Goal: Task Accomplishment & Management: Use online tool/utility

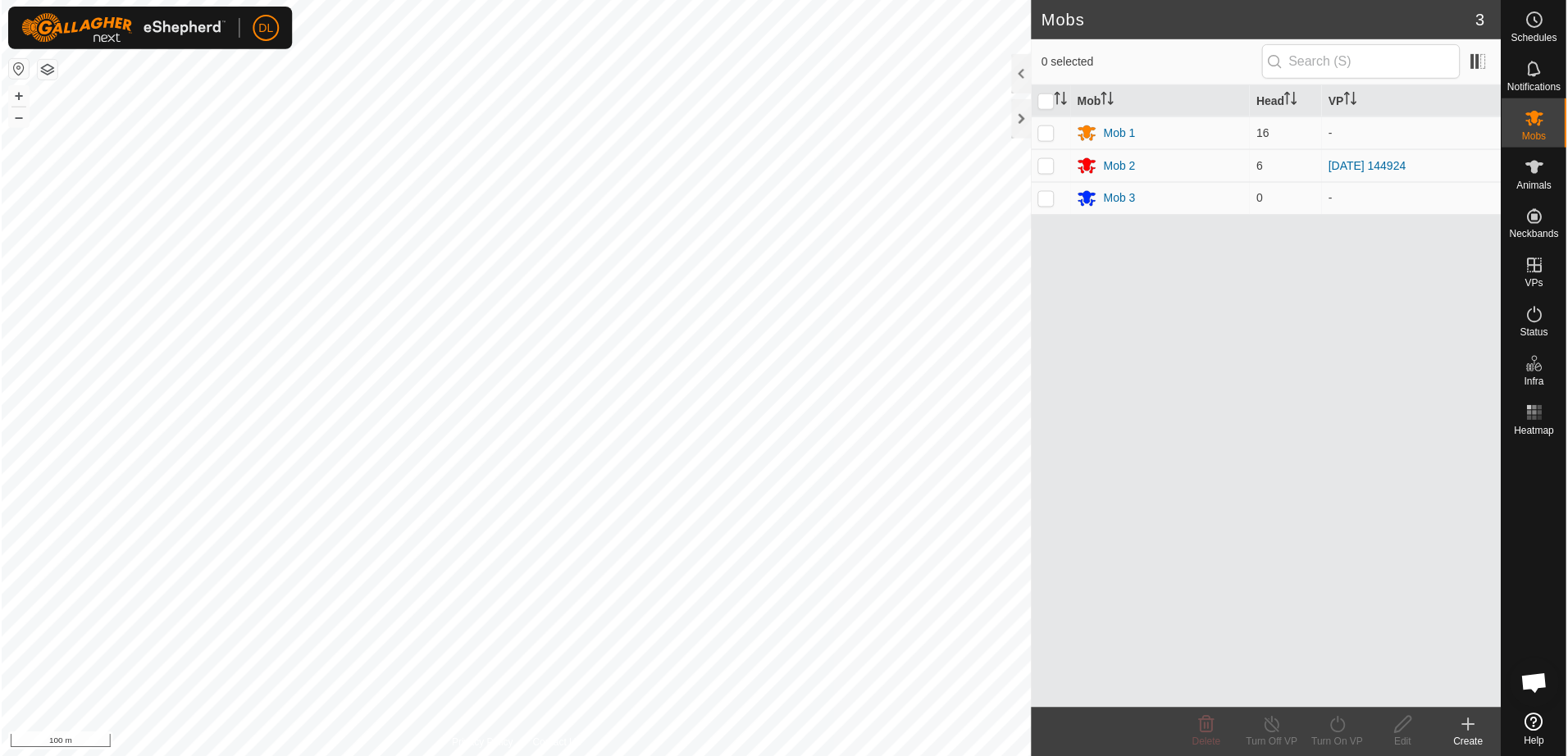
scroll to position [109, 0]
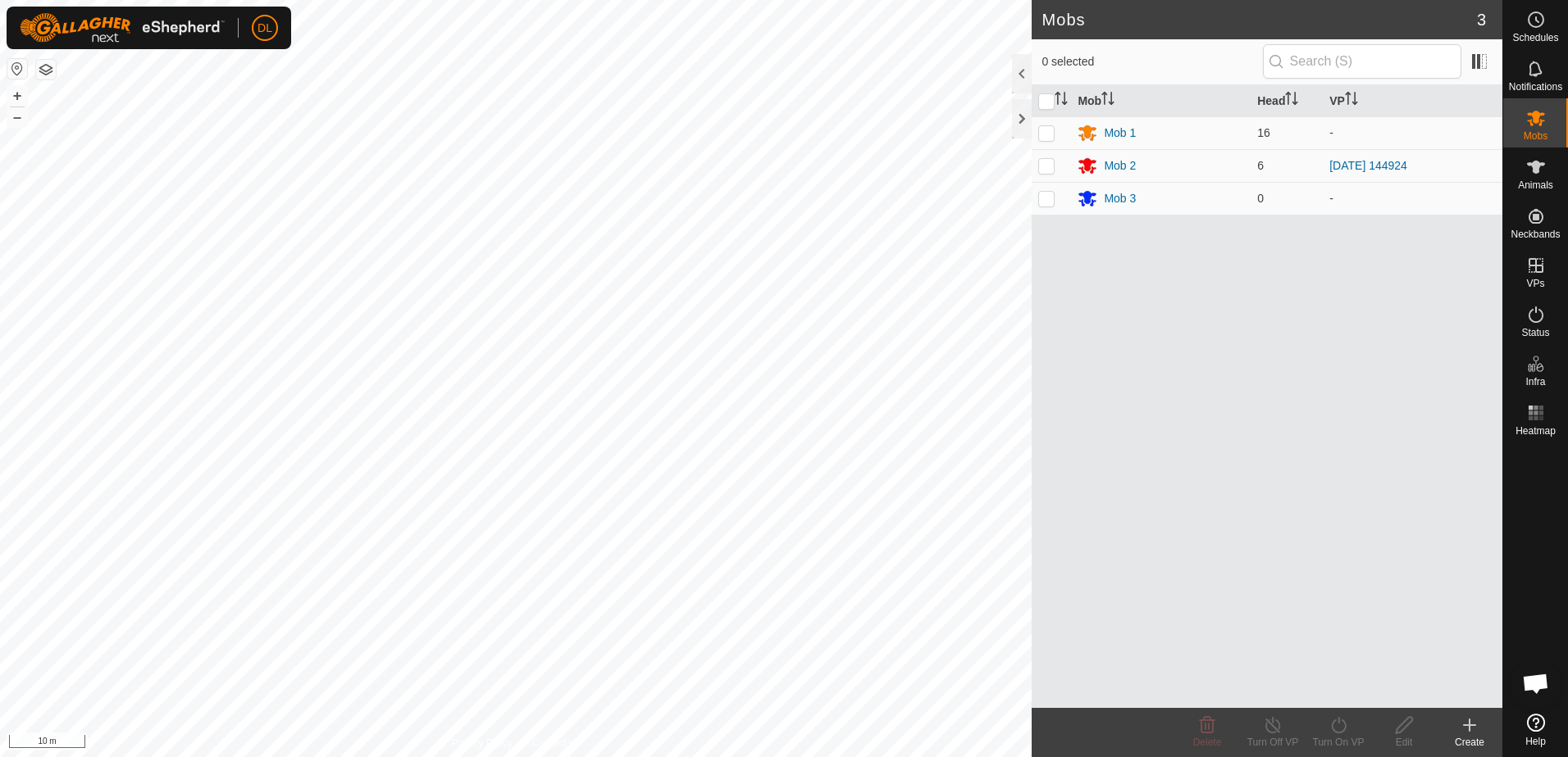
scroll to position [109, 0]
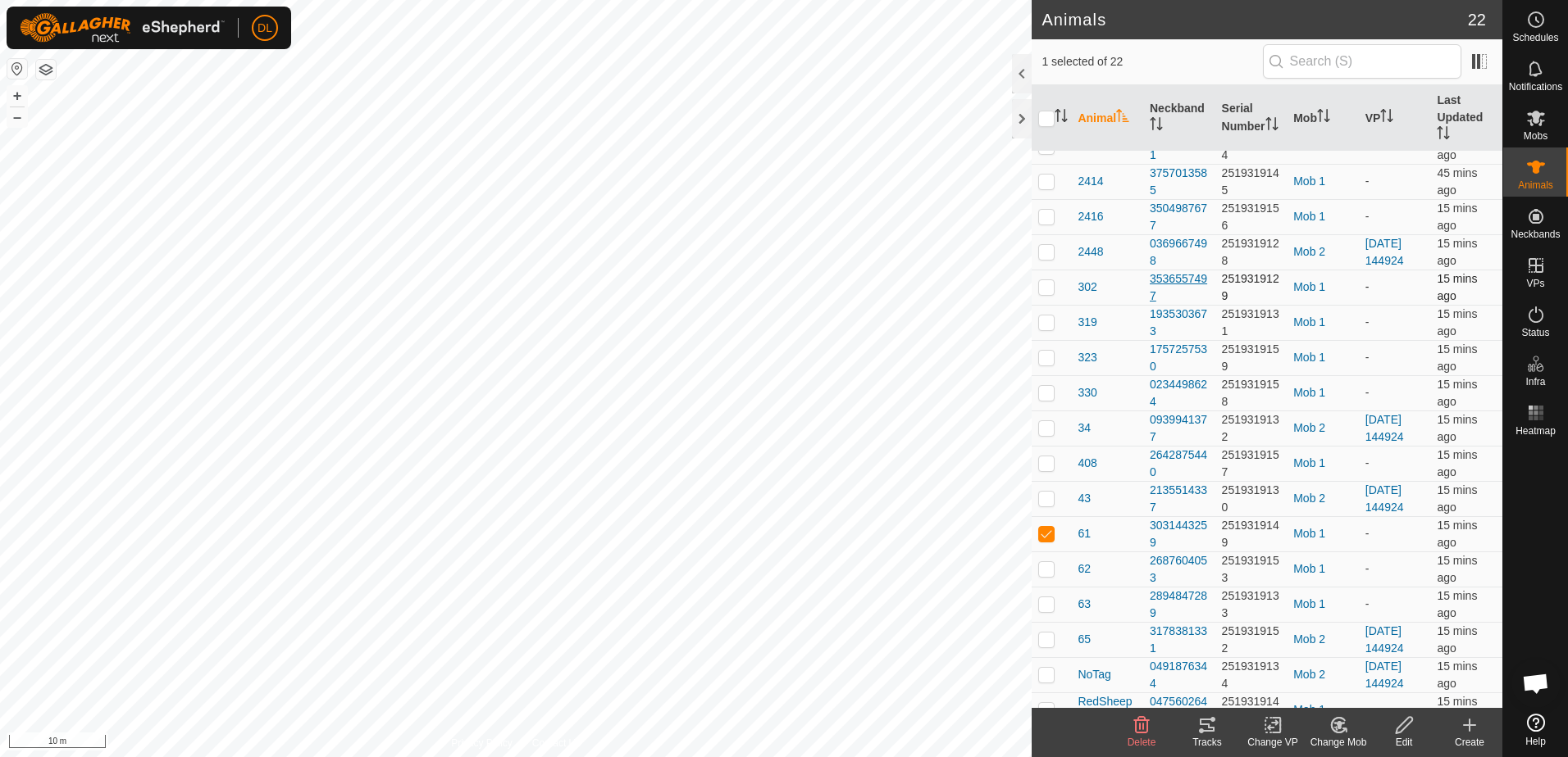
scroll to position [219, 0]
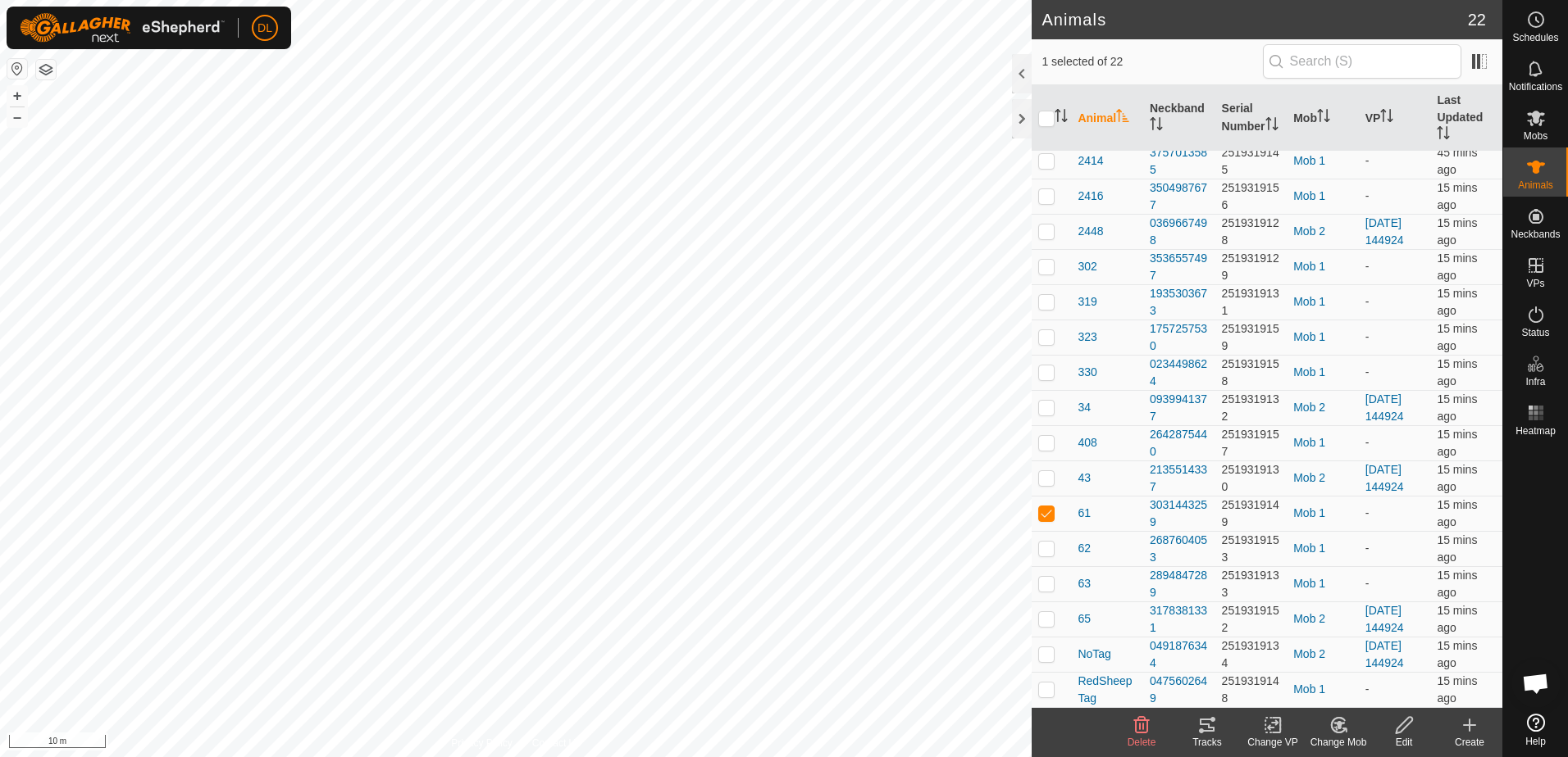
click at [1338, 729] on icon at bounding box center [1339, 725] width 12 height 8
click at [1365, 659] on link "Choose Mob..." at bounding box center [1387, 655] width 162 height 33
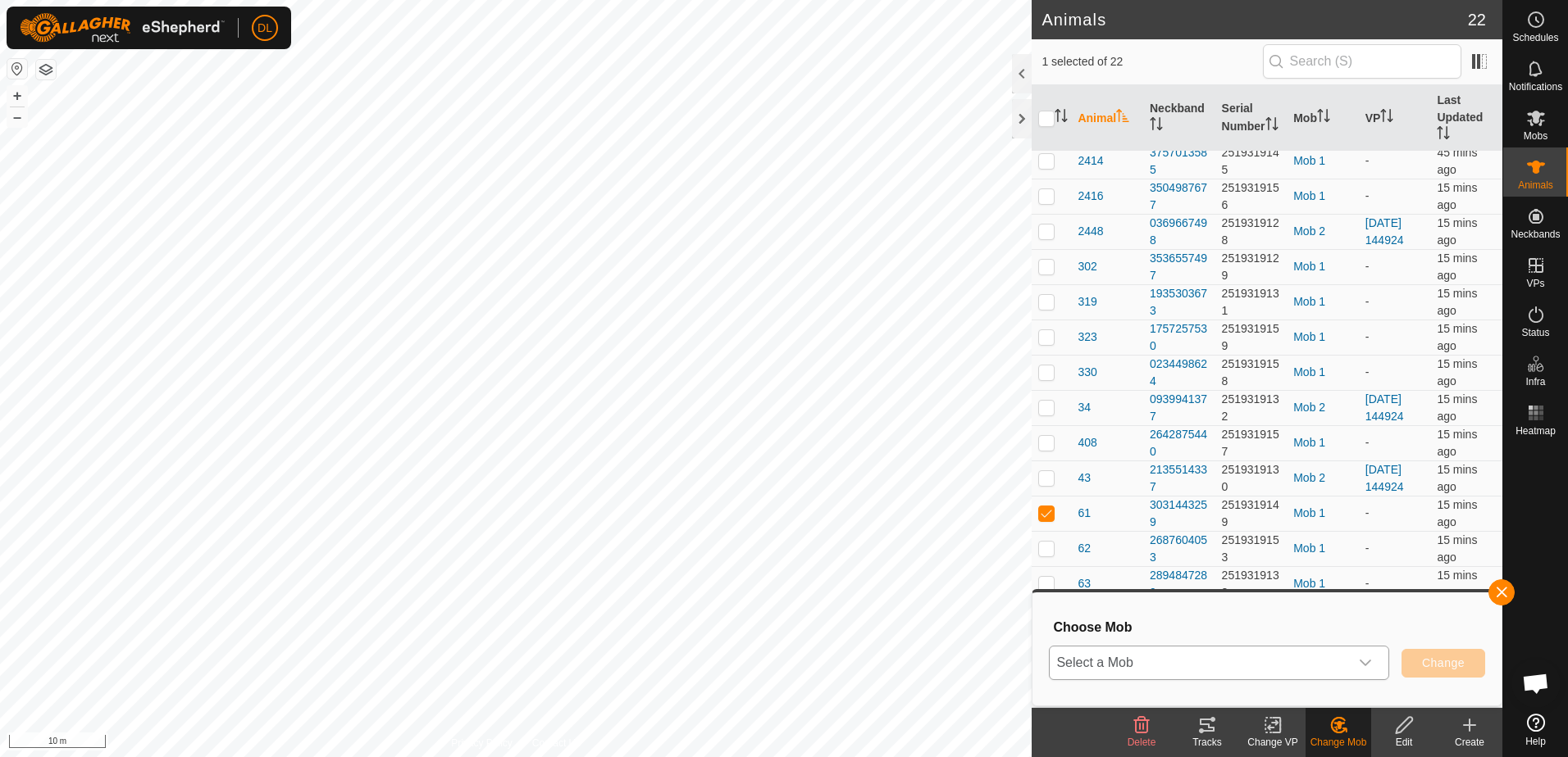
click at [1369, 660] on icon "dropdown trigger" at bounding box center [1365, 663] width 14 height 14
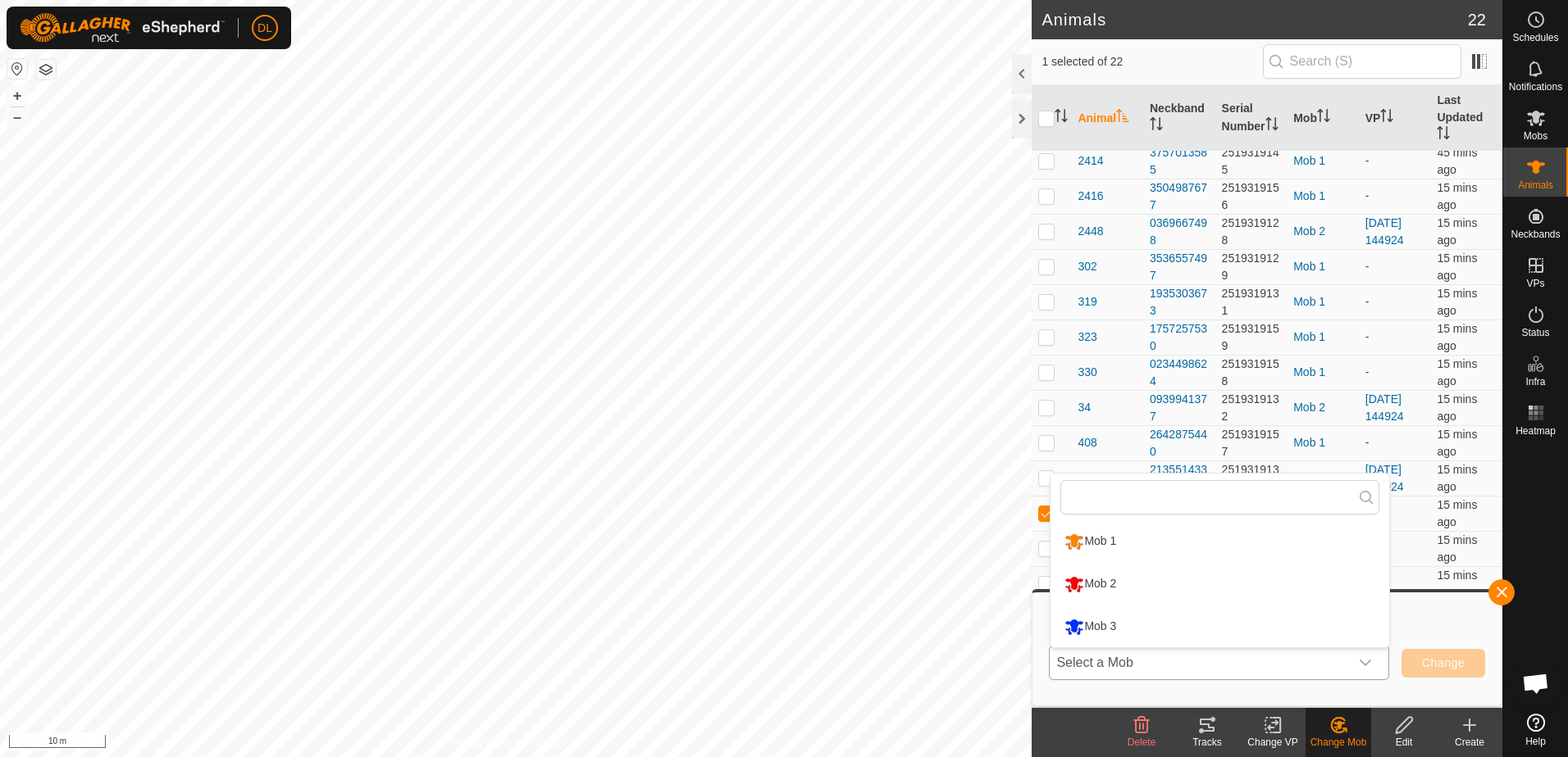
click at [1174, 594] on li "Mob 2" at bounding box center [1219, 584] width 338 height 41
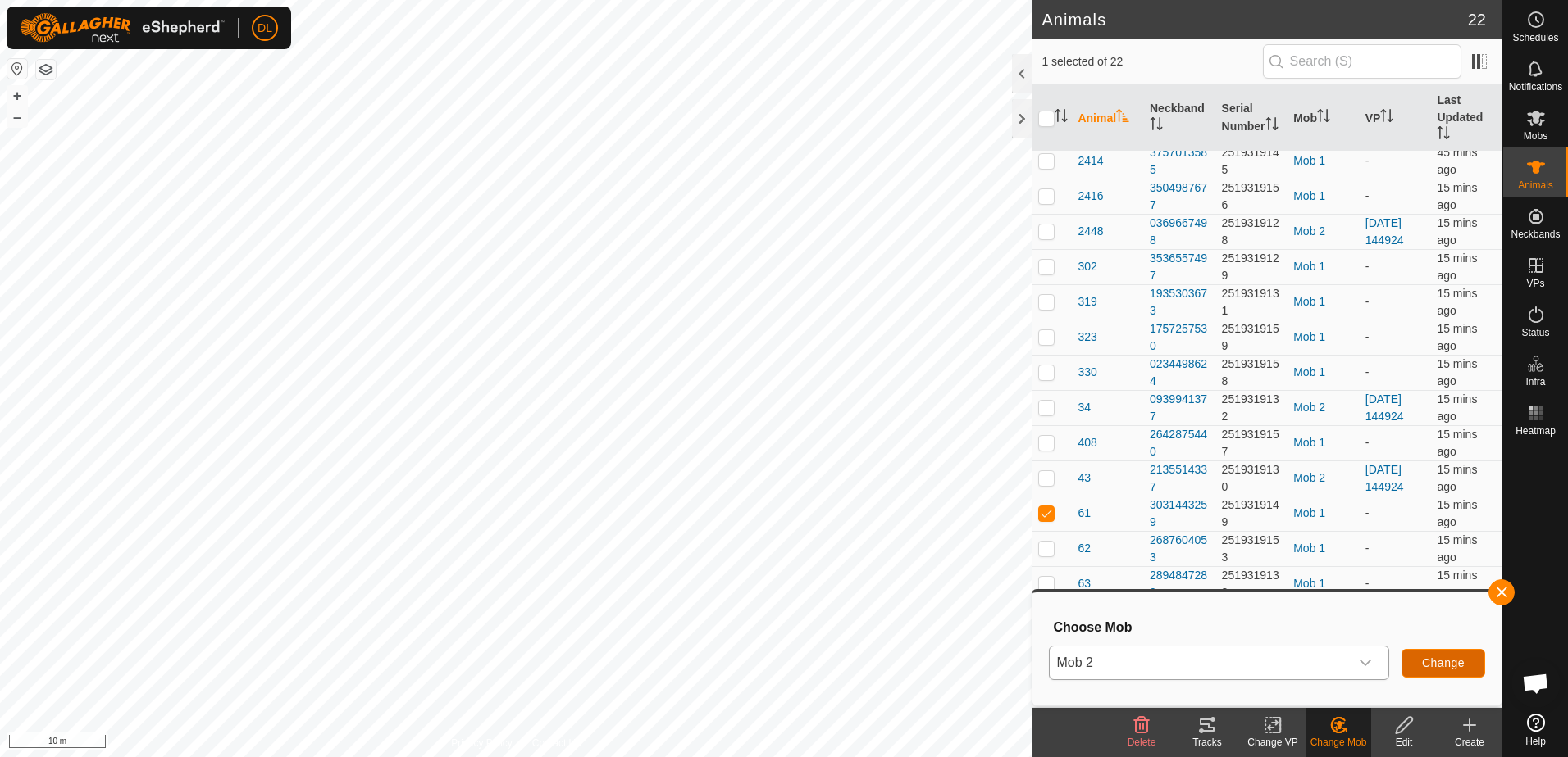
click at [1446, 667] on span "Change" at bounding box center [1443, 663] width 43 height 14
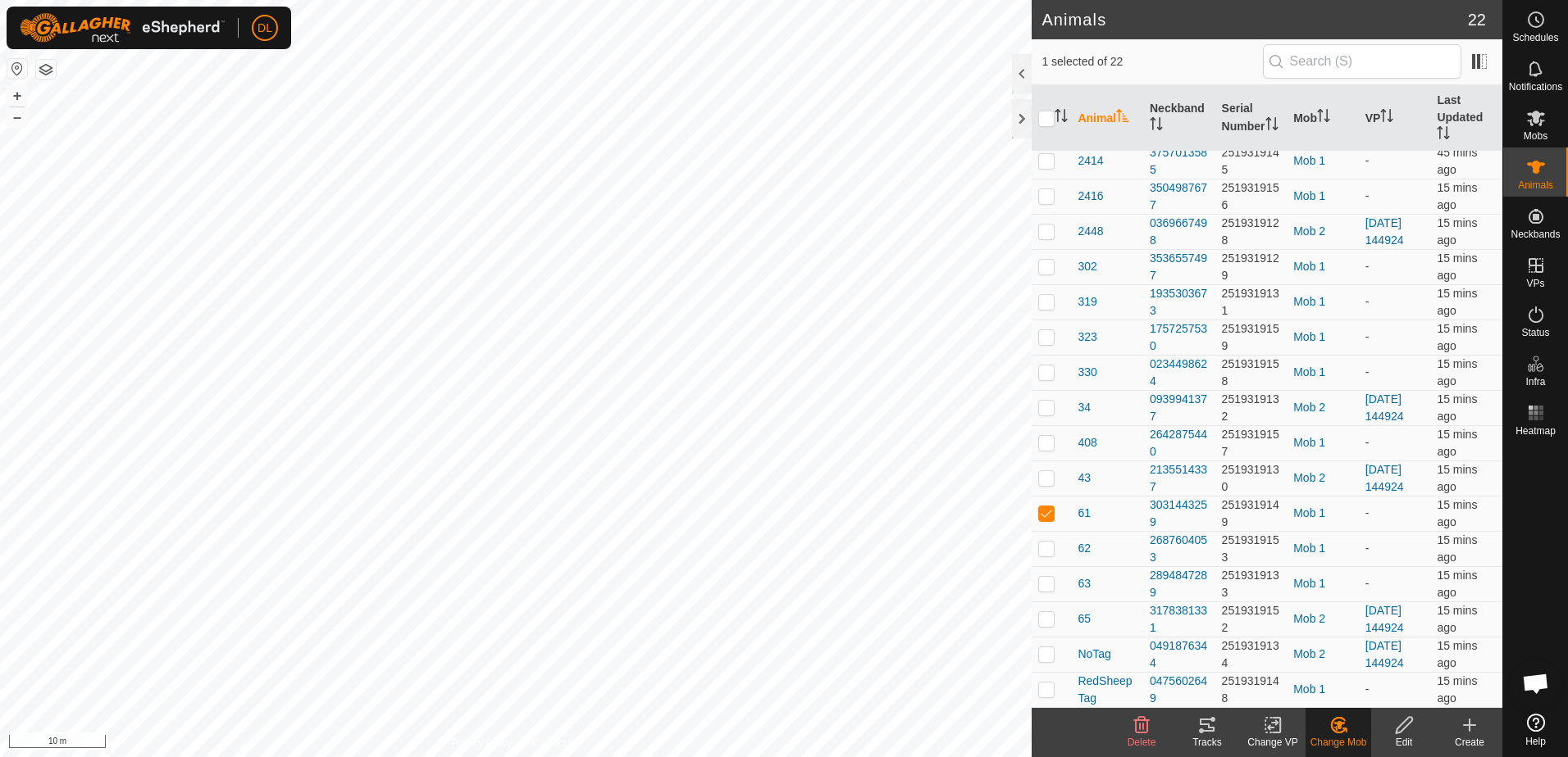
checkbox input "false"
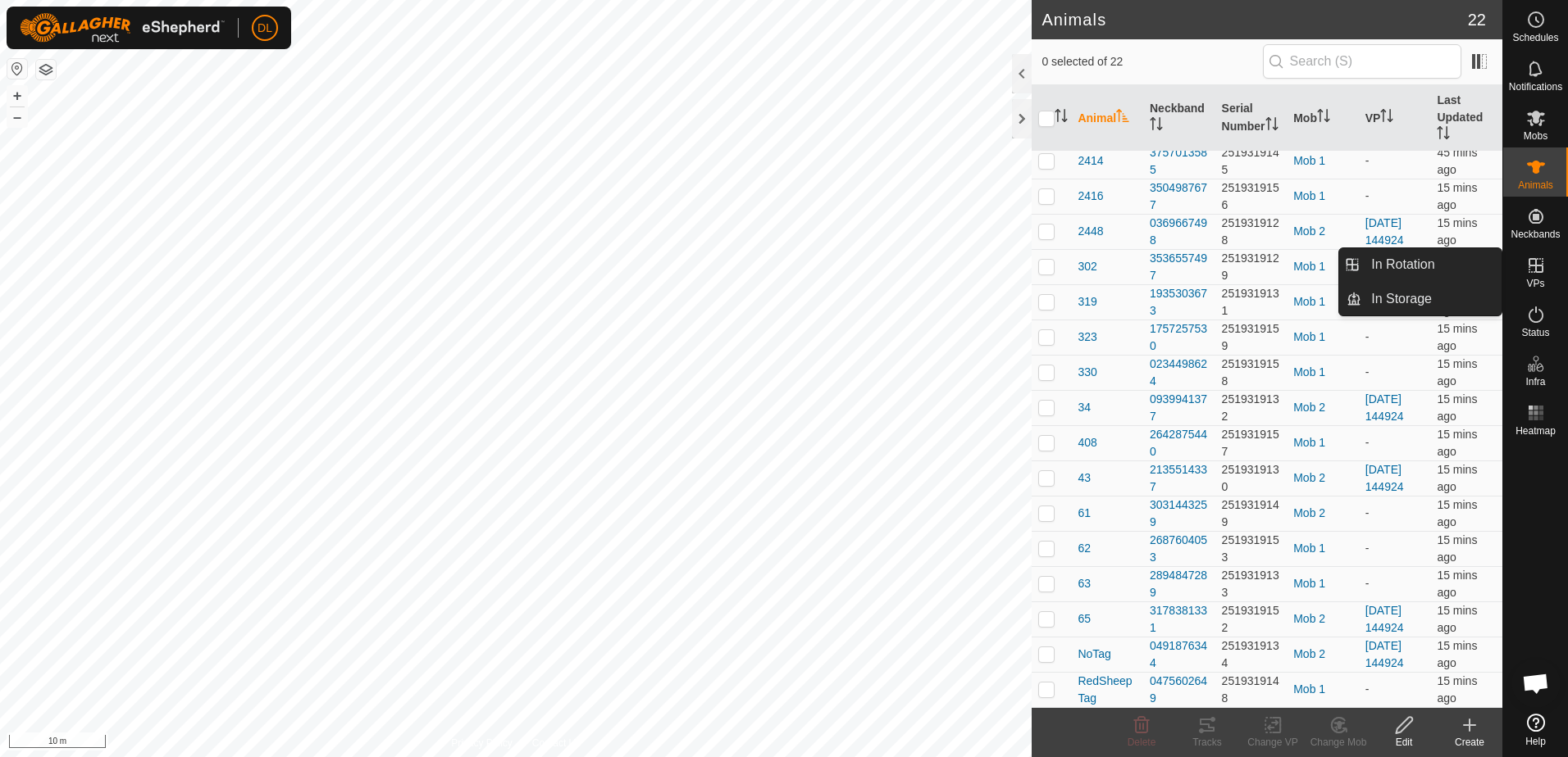
click at [1539, 268] on icon at bounding box center [1536, 266] width 19 height 19
click at [1424, 266] on link "In Rotation" at bounding box center [1431, 265] width 141 height 33
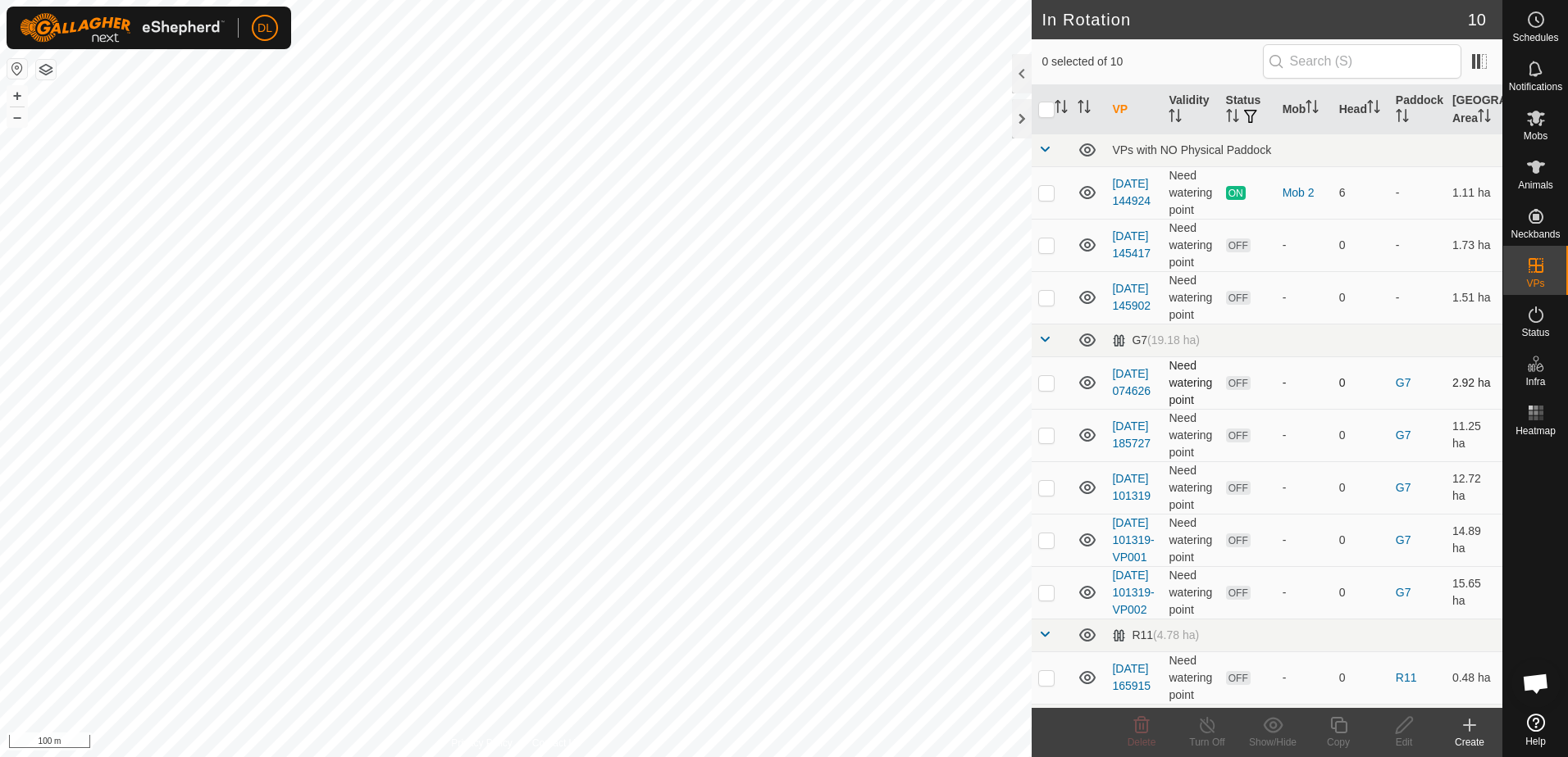
checkbox input "true"
click at [1400, 725] on icon at bounding box center [1403, 725] width 16 height 16
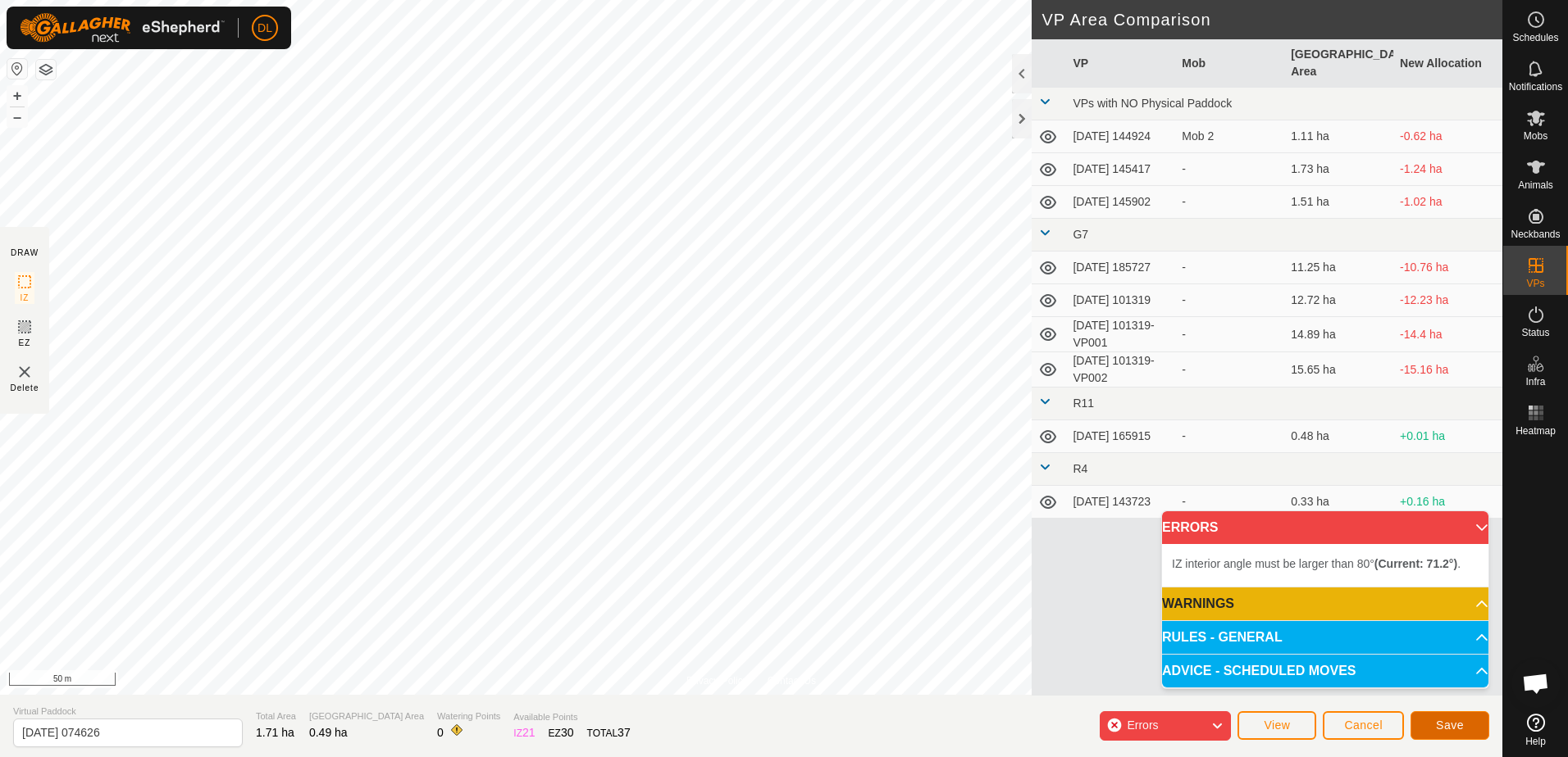
click at [1451, 728] on span "Save" at bounding box center [1450, 726] width 28 height 14
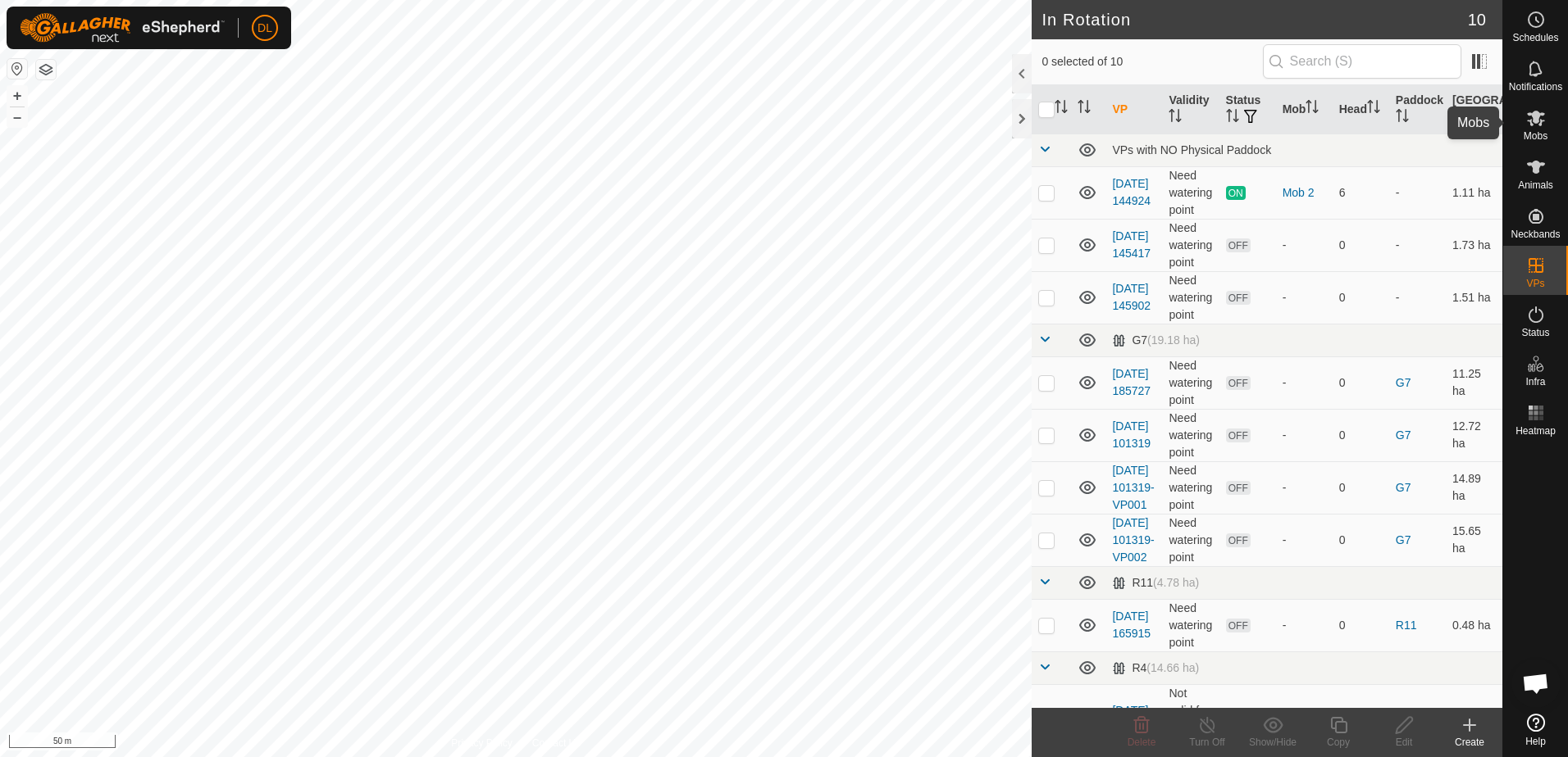
click at [1536, 122] on icon at bounding box center [1536, 118] width 18 height 16
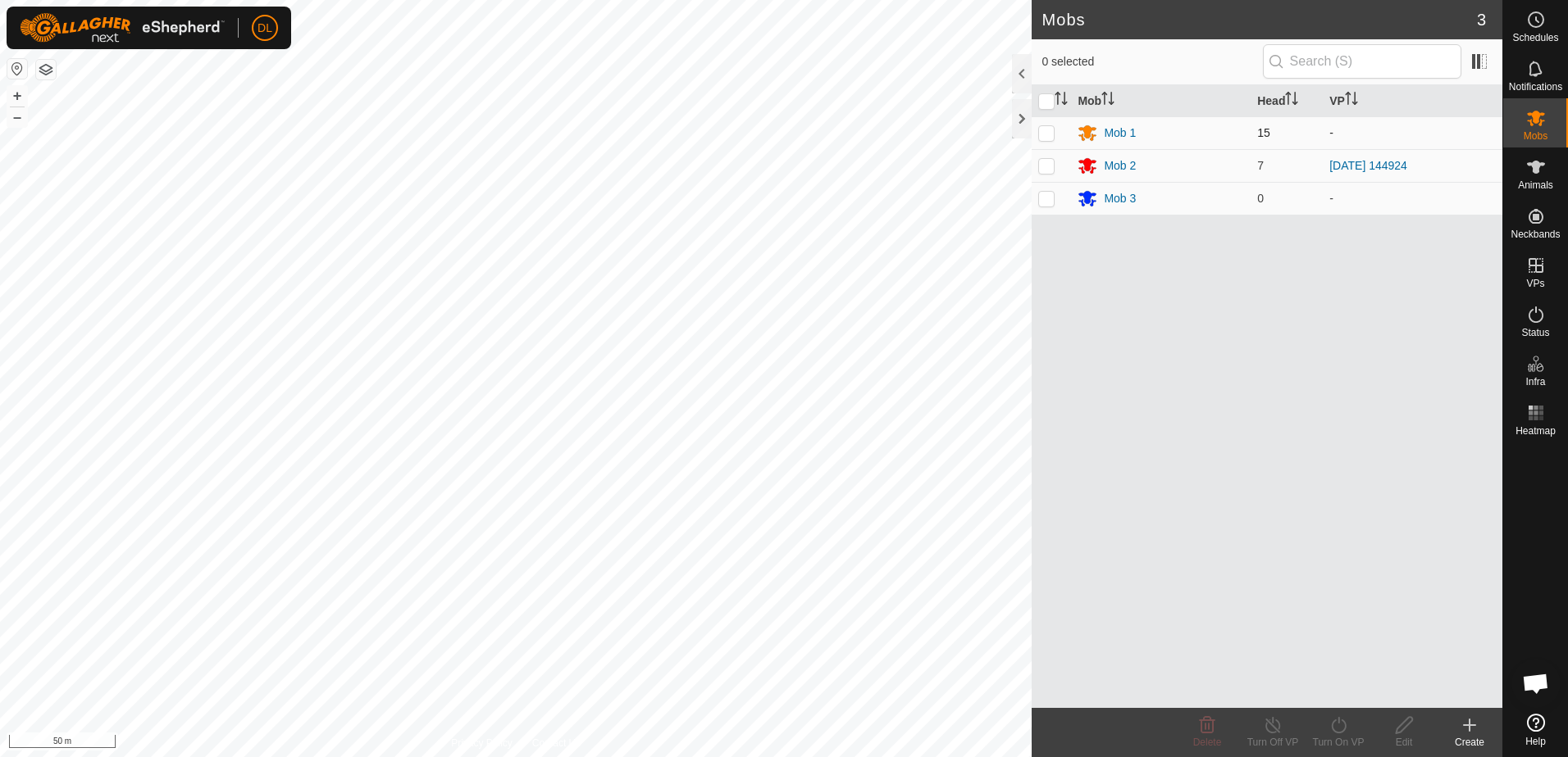
click at [1043, 130] on p-checkbox at bounding box center [1046, 133] width 16 height 14
checkbox input "true"
click at [1336, 730] on icon at bounding box center [1338, 725] width 20 height 19
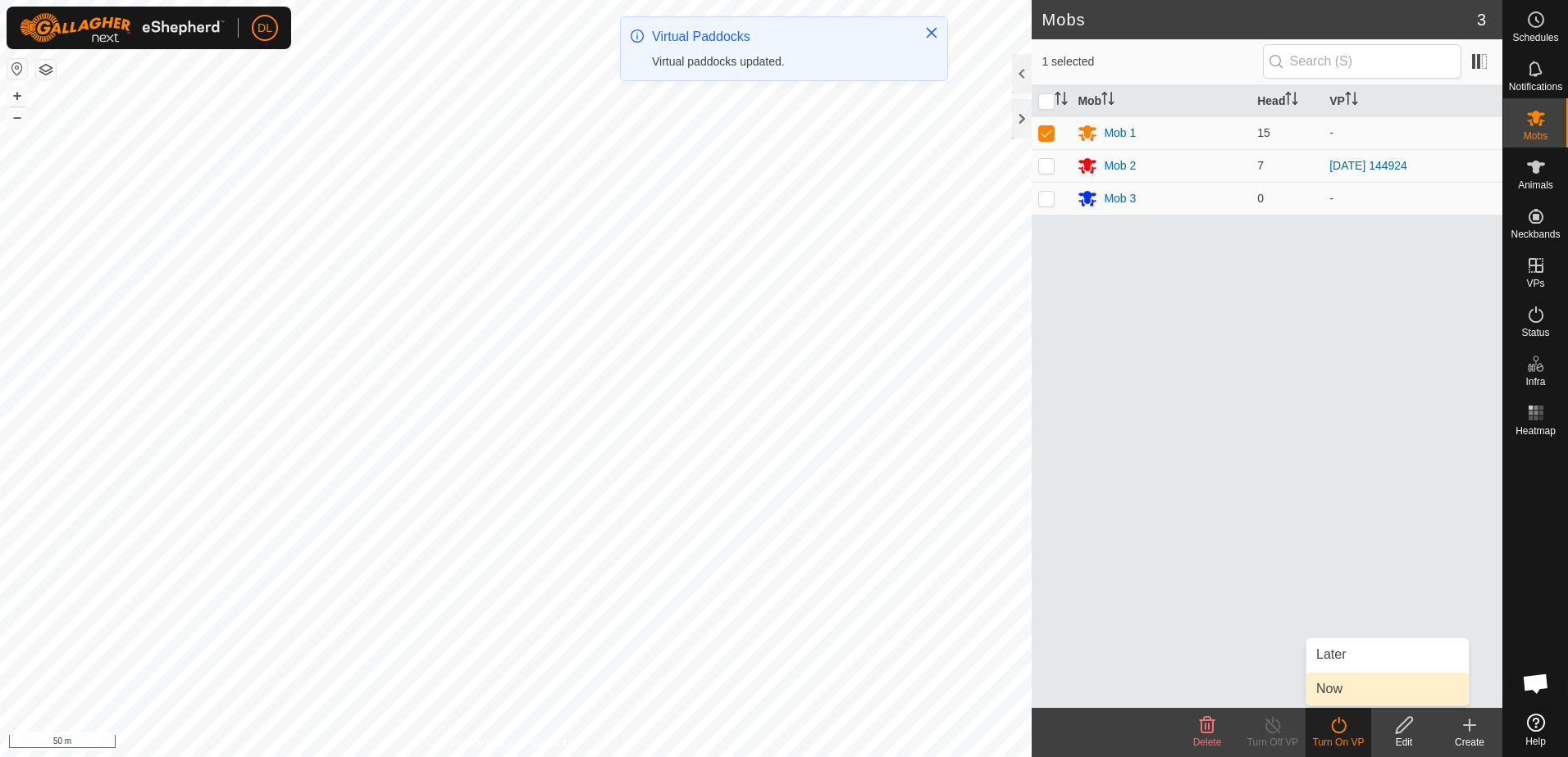
click at [1340, 689] on link "Now" at bounding box center [1387, 689] width 162 height 33
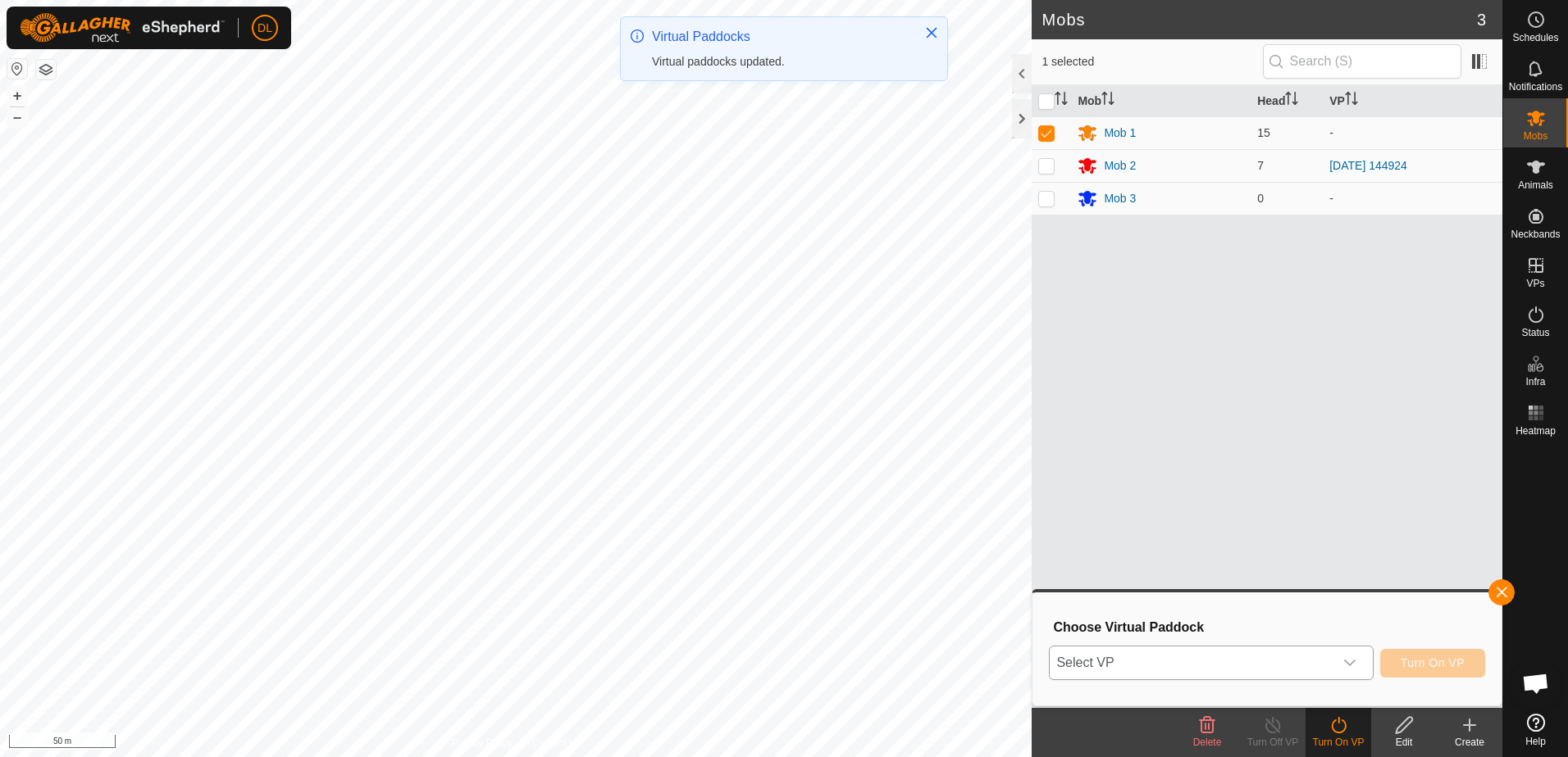
click at [1357, 669] on icon "dropdown trigger" at bounding box center [1350, 663] width 14 height 14
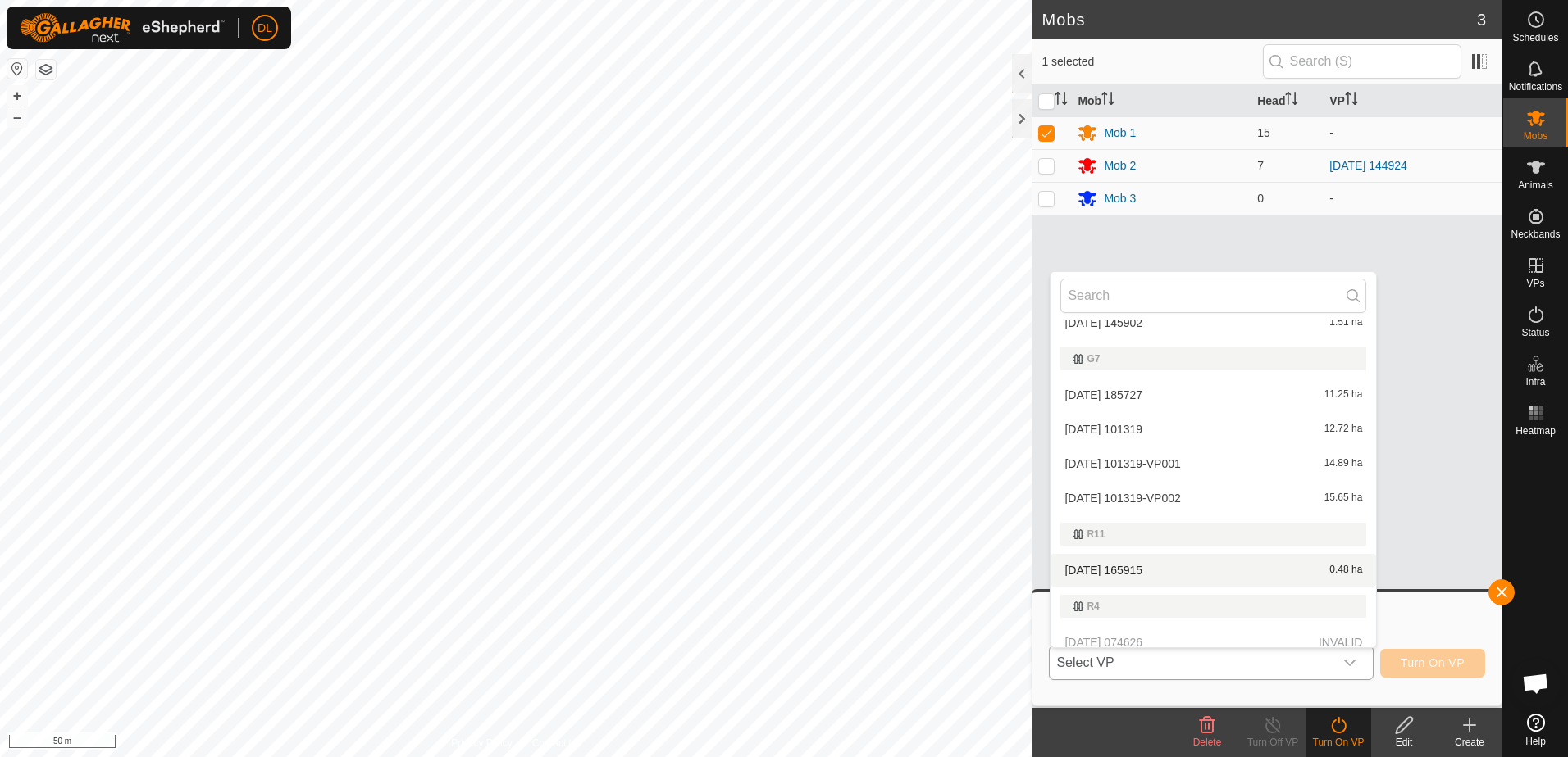
scroll to position [166, 0]
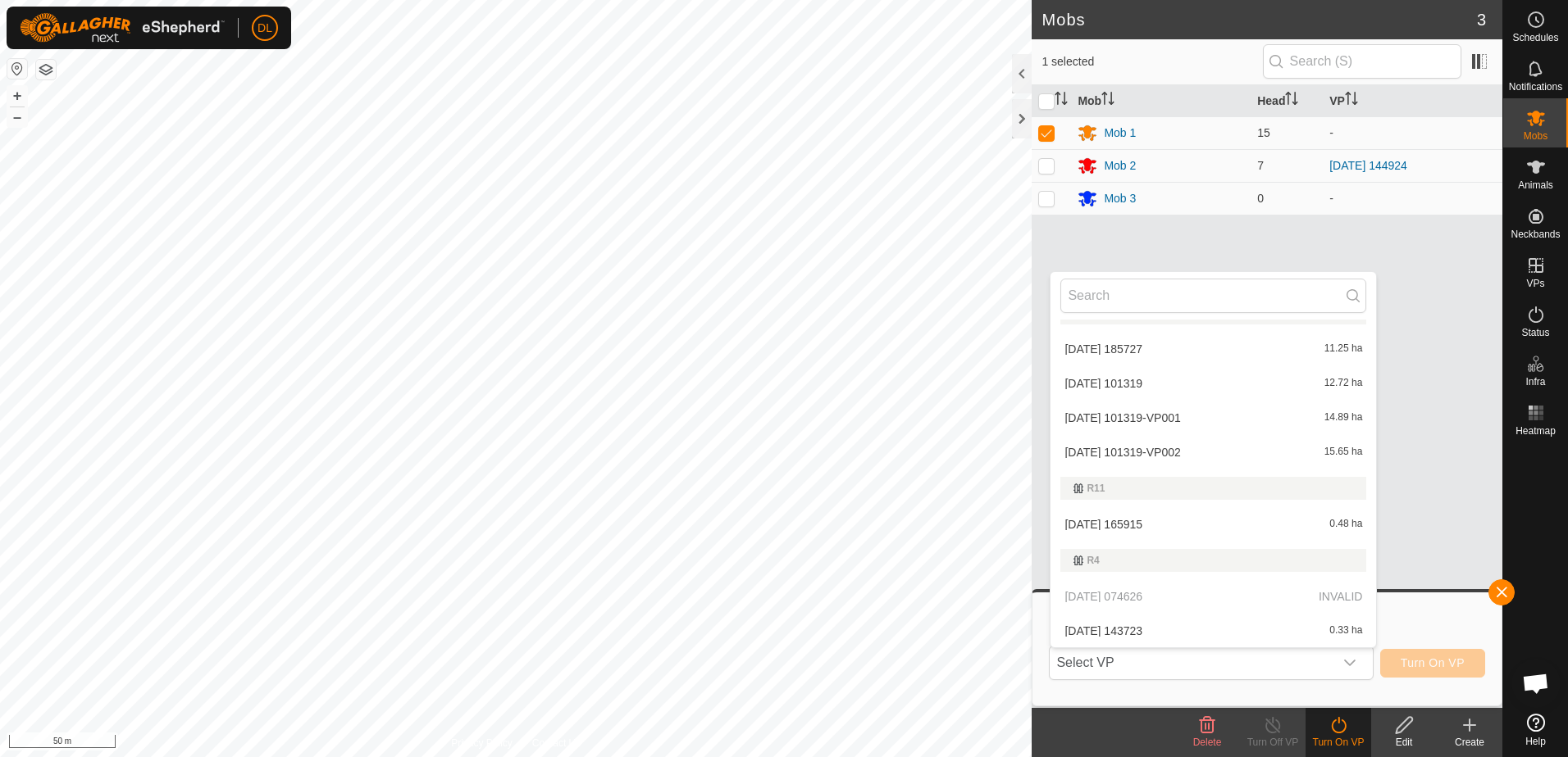
click at [1439, 520] on div "Mob Head VP Mob 1 15 - Mob 2 7 2025-08-23 144924 Mob 3 0 -" at bounding box center [1266, 396] width 470 height 623
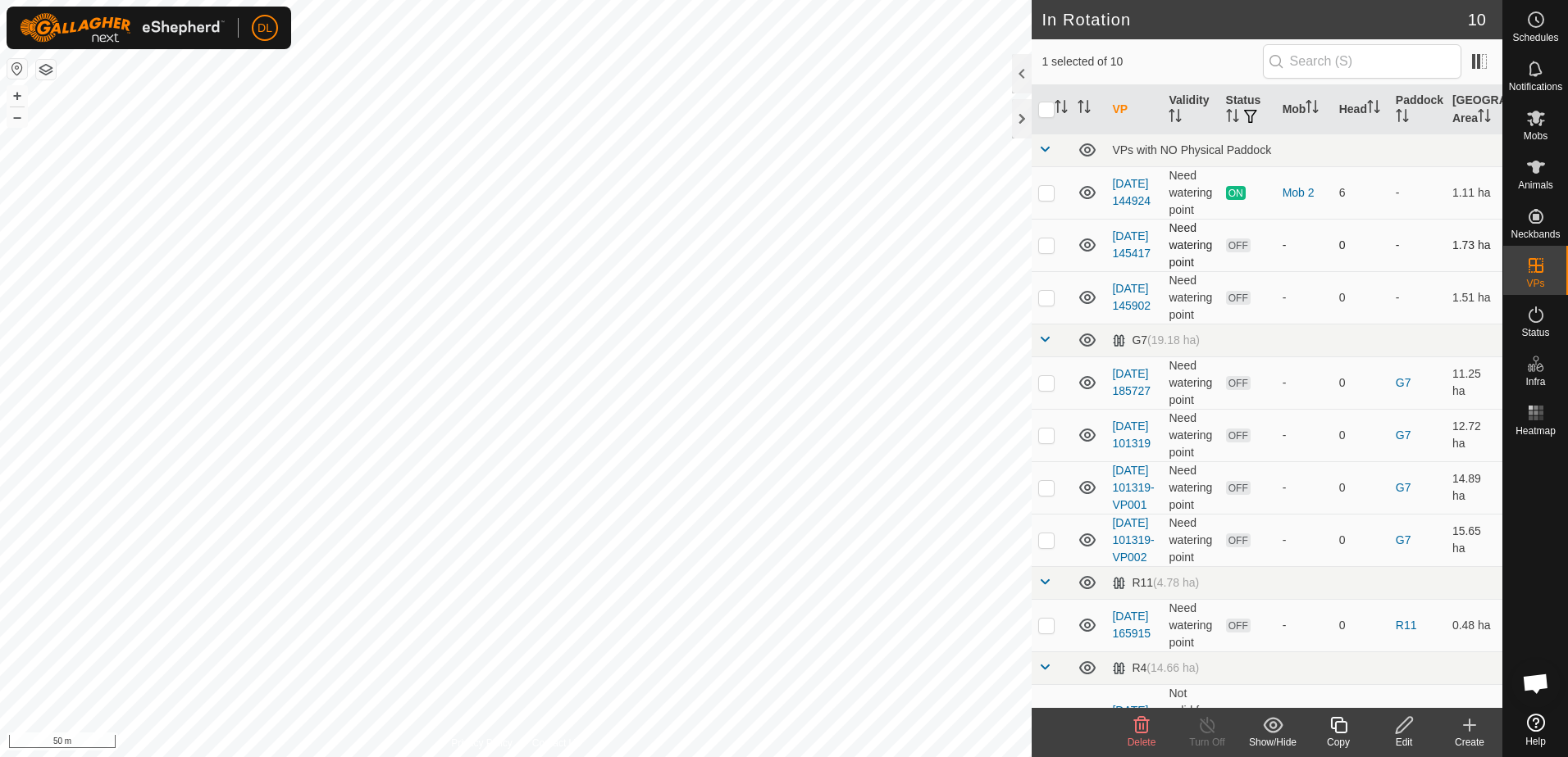
click at [1088, 246] on icon at bounding box center [1087, 245] width 19 height 19
click at [1086, 300] on icon at bounding box center [1087, 298] width 19 height 19
click at [1086, 300] on icon at bounding box center [1087, 299] width 16 height 7
drag, startPoint x: 1086, startPoint y: 300, endPoint x: 1083, endPoint y: 380, distance: 80.1
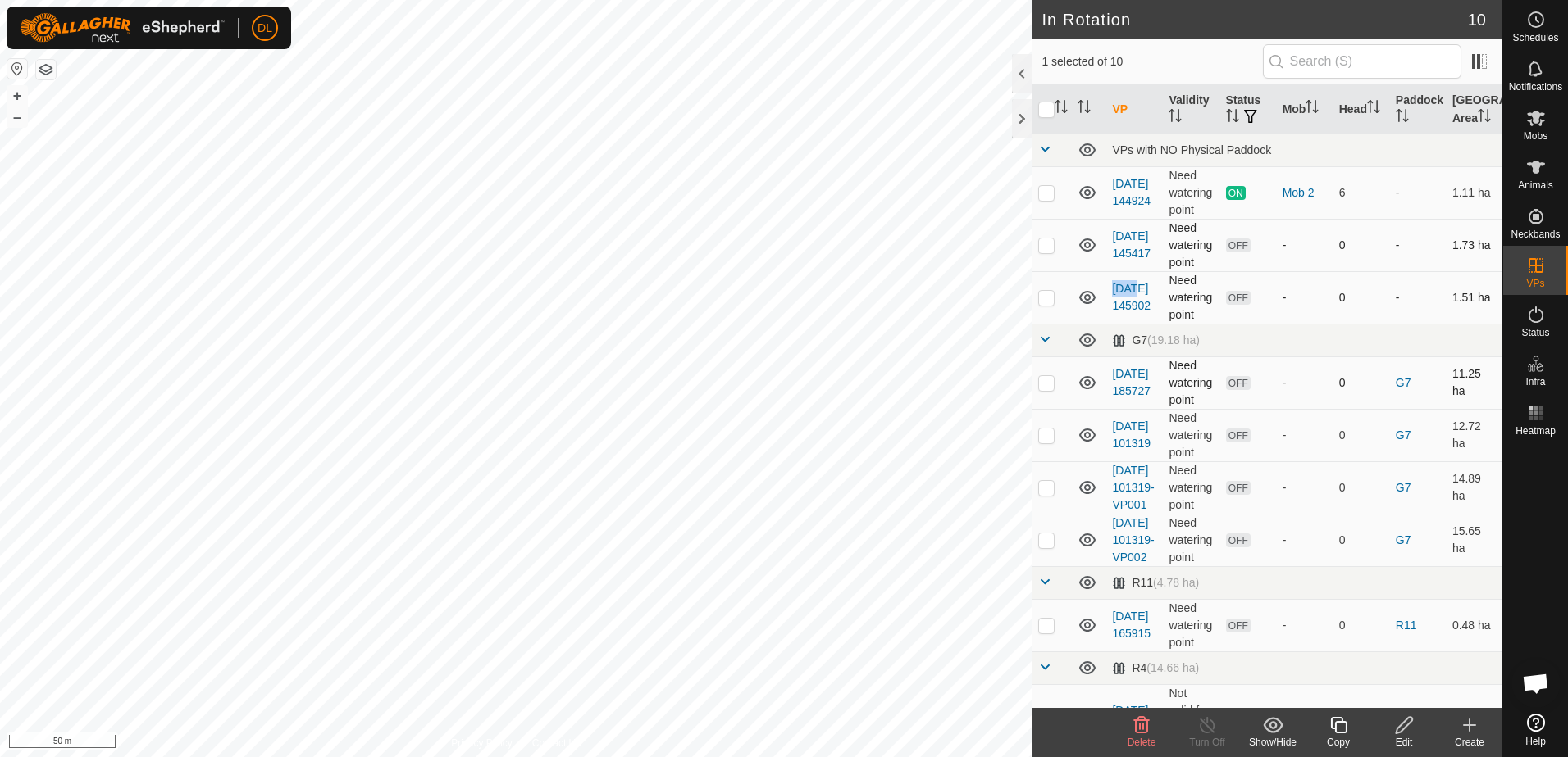
click at [1083, 380] on icon at bounding box center [1087, 383] width 16 height 14
click at [1083, 380] on icon at bounding box center [1087, 383] width 19 height 19
drag, startPoint x: 1083, startPoint y: 380, endPoint x: 1084, endPoint y: 433, distance: 53.0
click at [1084, 433] on icon at bounding box center [1087, 435] width 19 height 19
drag, startPoint x: 1084, startPoint y: 433, endPoint x: 1084, endPoint y: 502, distance: 69.0
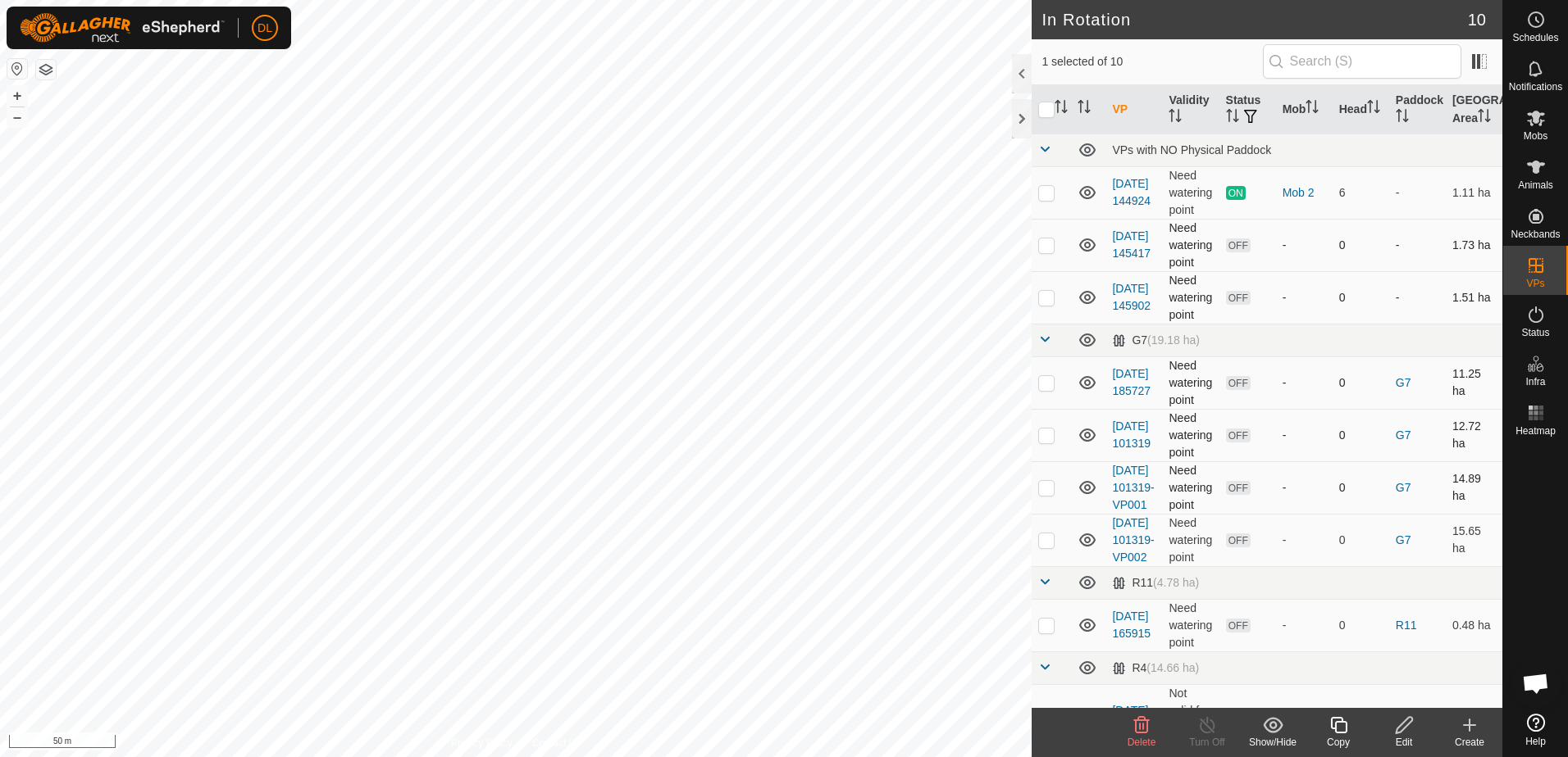
click at [1084, 497] on icon at bounding box center [1087, 488] width 19 height 19
click at [1085, 494] on icon at bounding box center [1084, 492] width 3 height 3
drag, startPoint x: 1085, startPoint y: 502, endPoint x: 1092, endPoint y: 565, distance: 63.4
click at [1092, 550] on icon at bounding box center [1087, 540] width 19 height 19
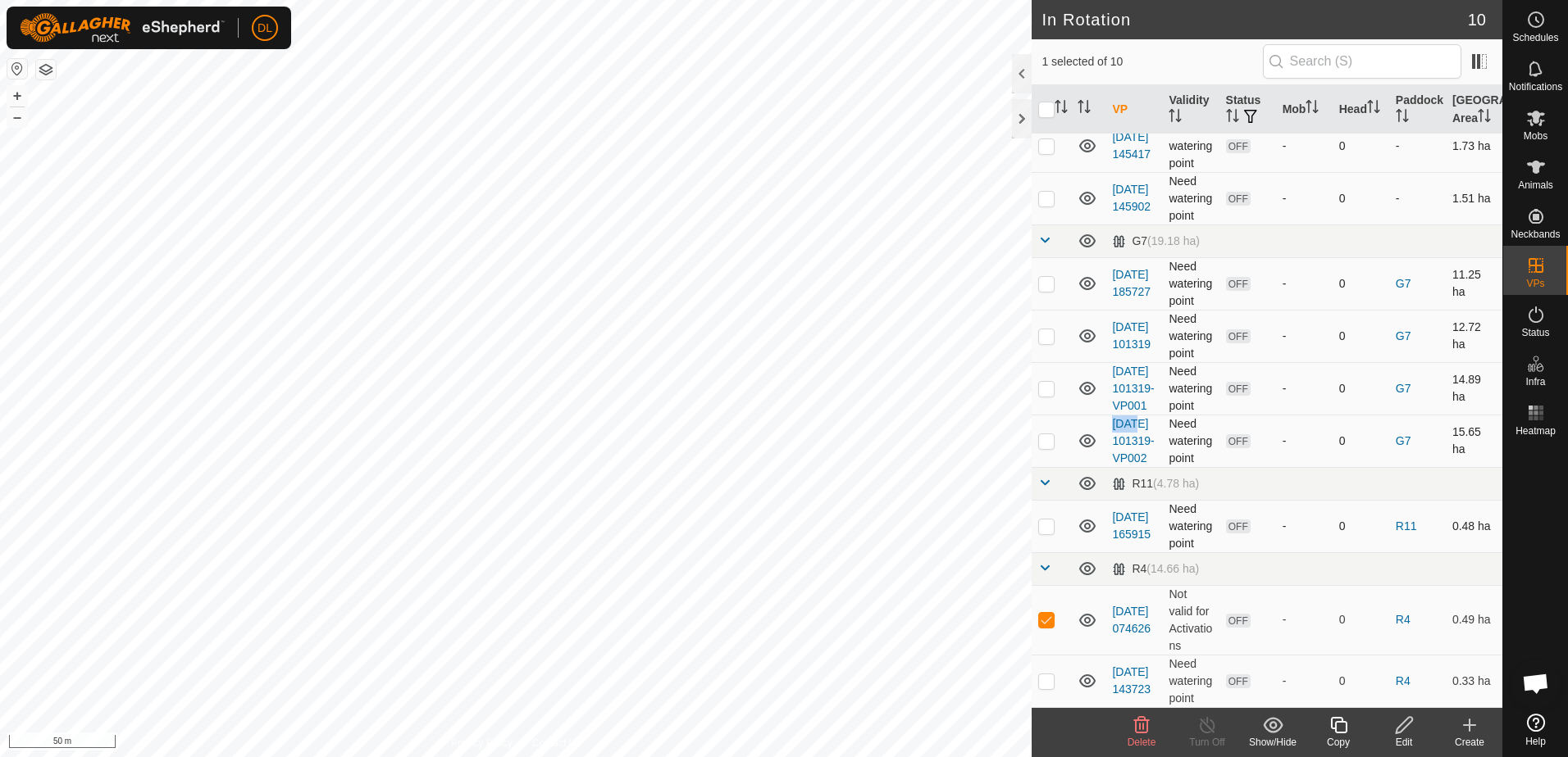
scroll to position [134, 0]
click at [1396, 729] on icon at bounding box center [1403, 725] width 16 height 16
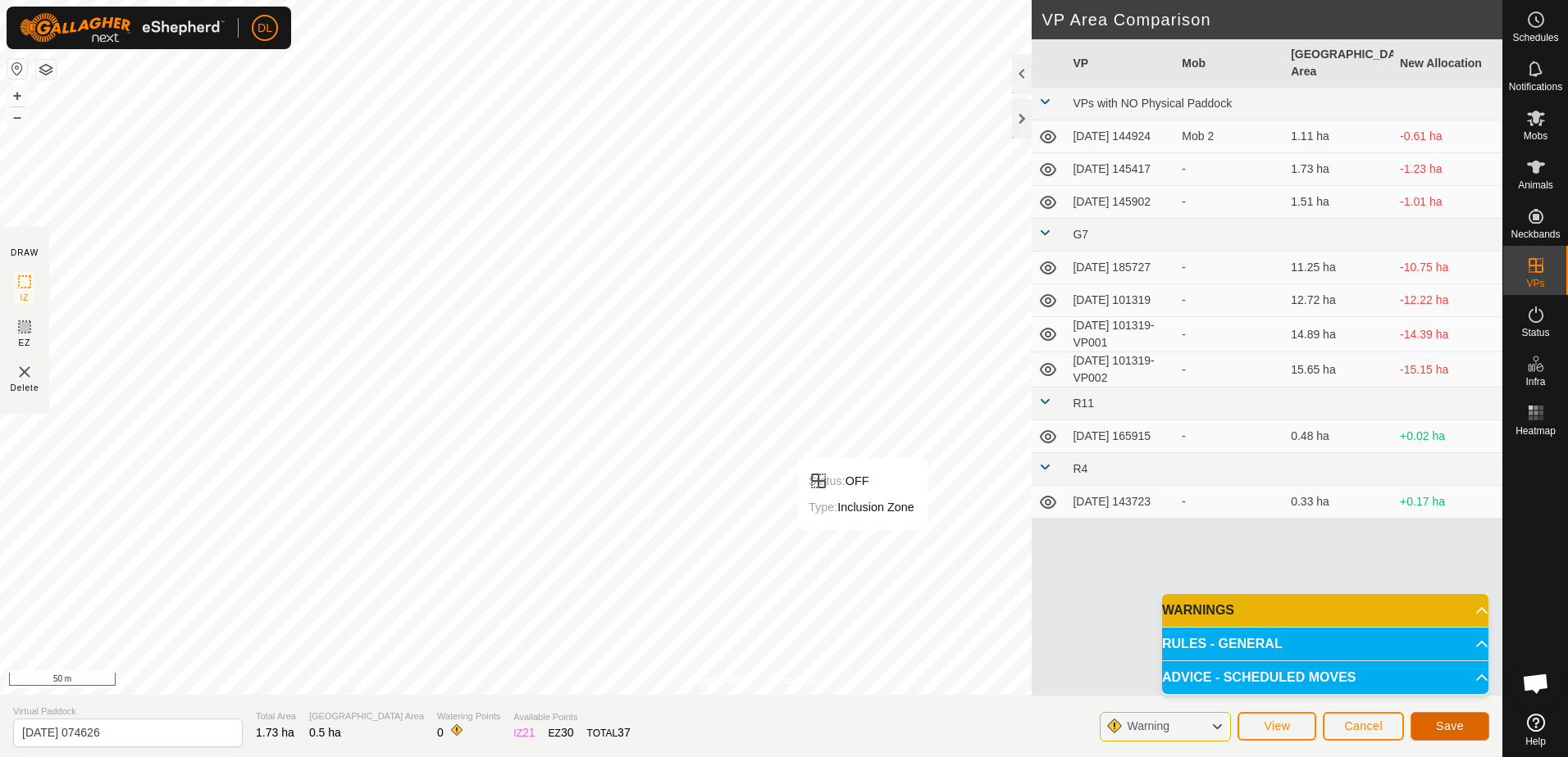
click at [1450, 724] on span "Save" at bounding box center [1450, 726] width 28 height 14
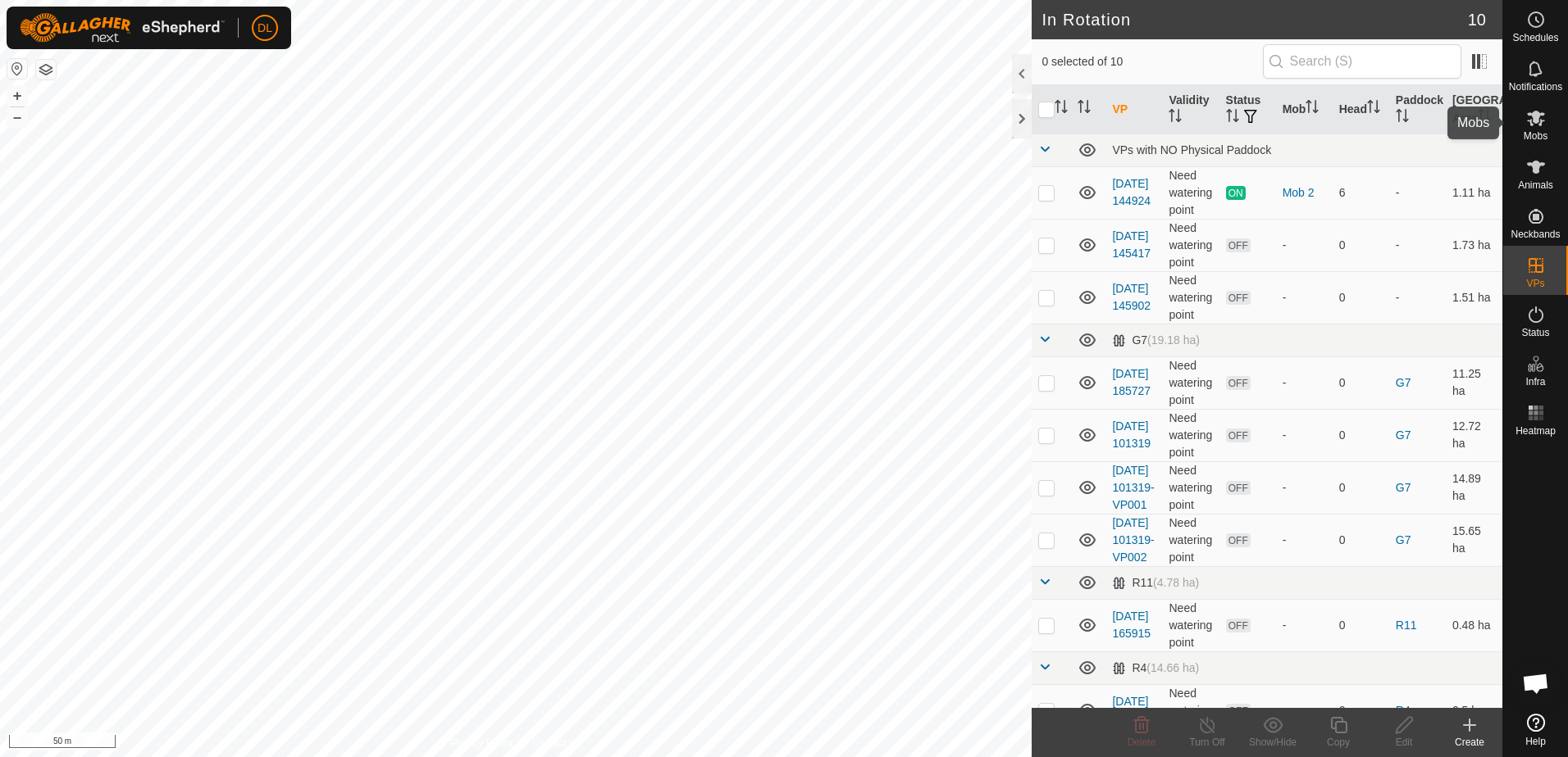
click at [1540, 120] on icon at bounding box center [1536, 118] width 18 height 16
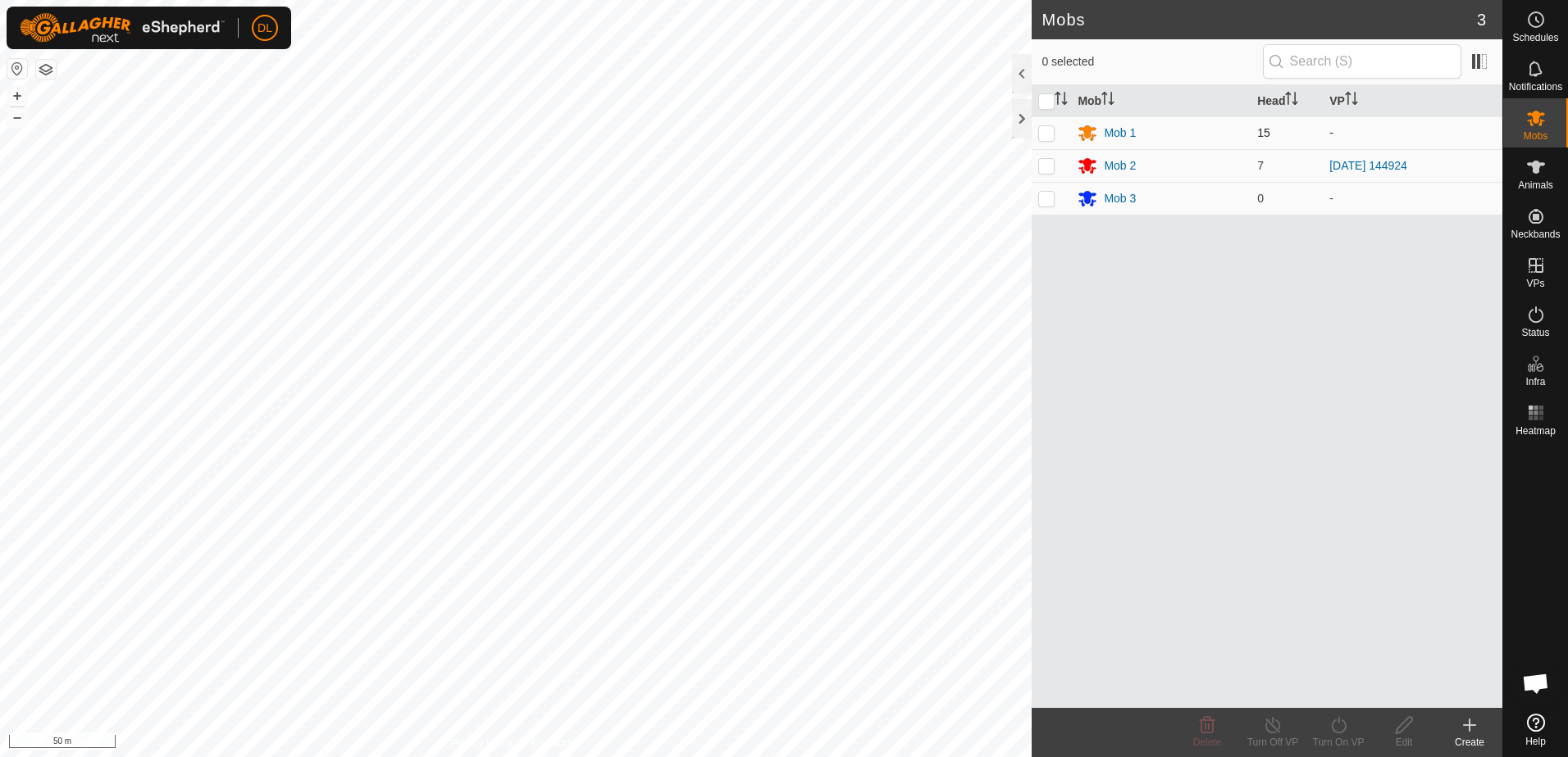
click at [1045, 134] on p-checkbox at bounding box center [1046, 133] width 16 height 14
checkbox input "true"
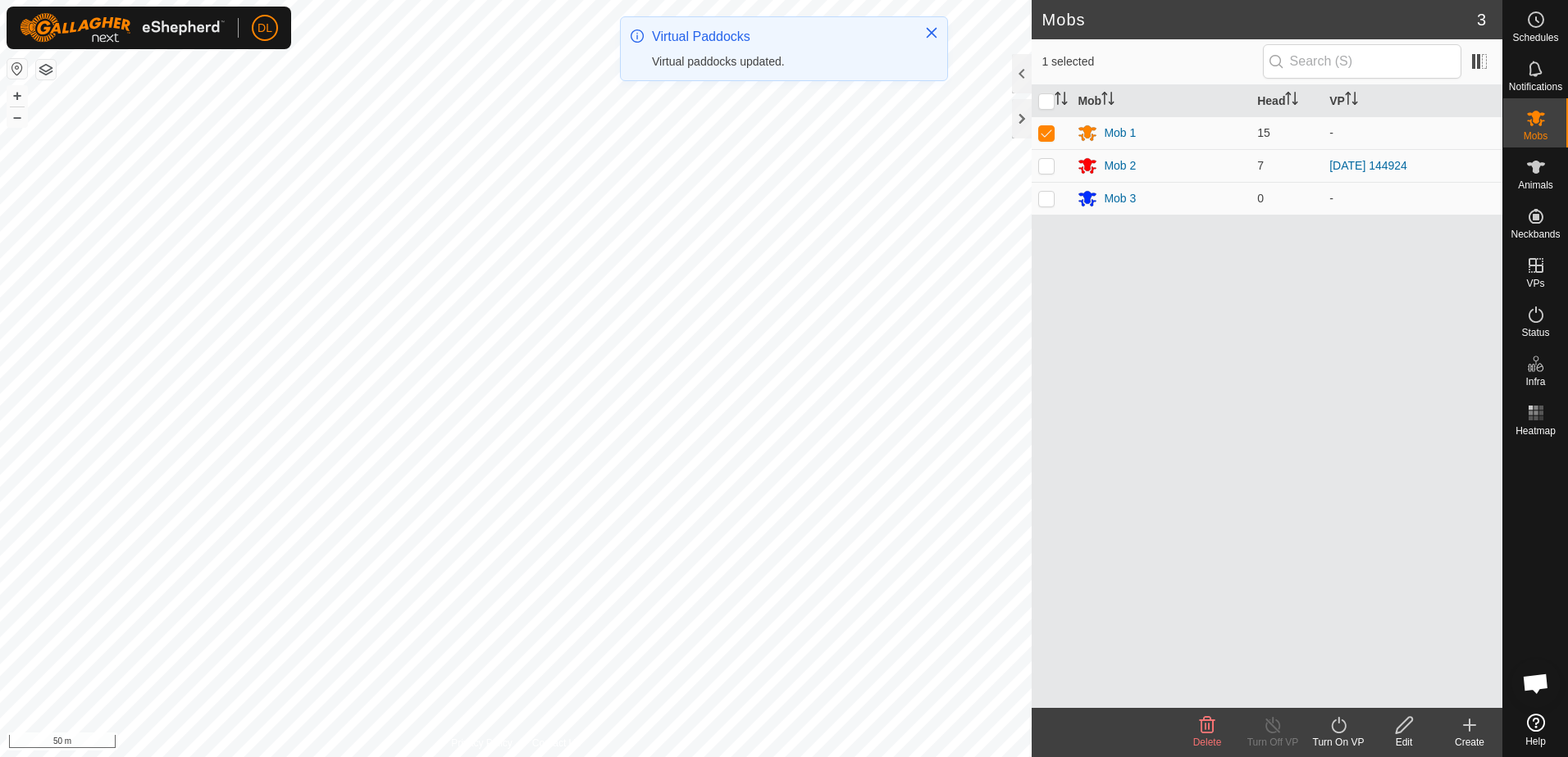
click at [1341, 733] on icon at bounding box center [1337, 725] width 15 height 16
click at [1343, 691] on link "Now" at bounding box center [1387, 689] width 162 height 33
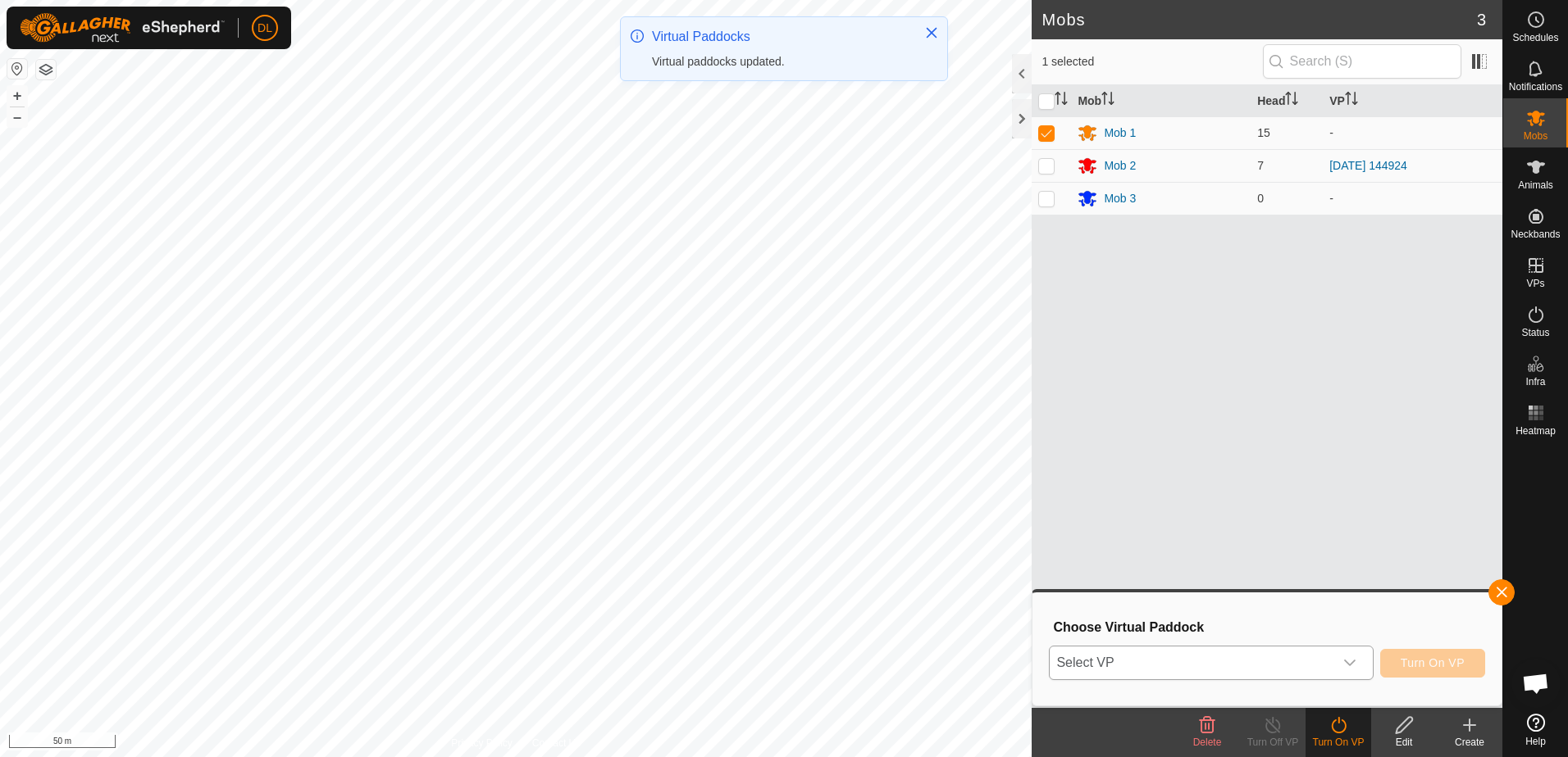
click at [1345, 669] on div "dropdown trigger" at bounding box center [1350, 663] width 33 height 33
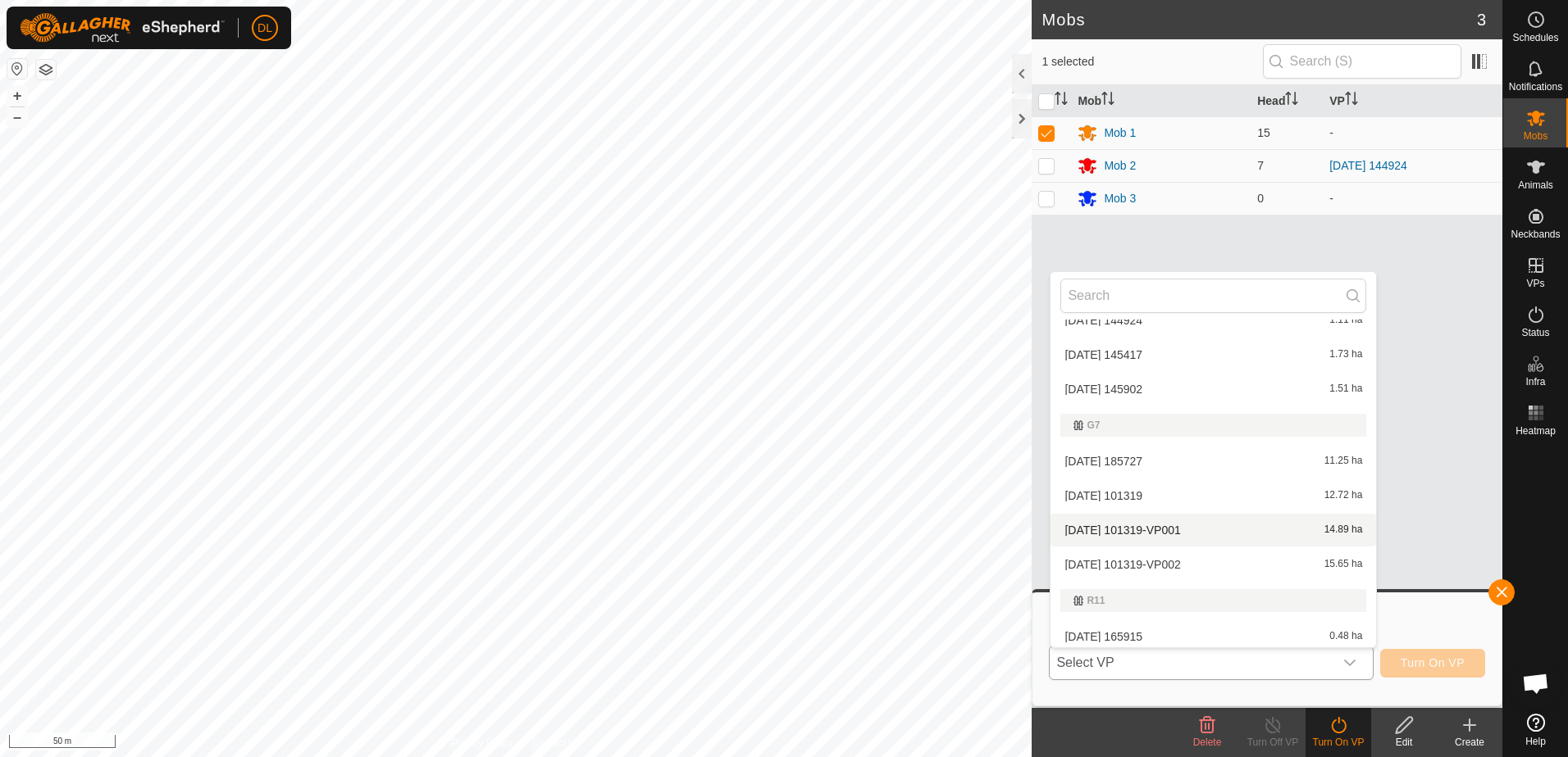
scroll to position [166, 0]
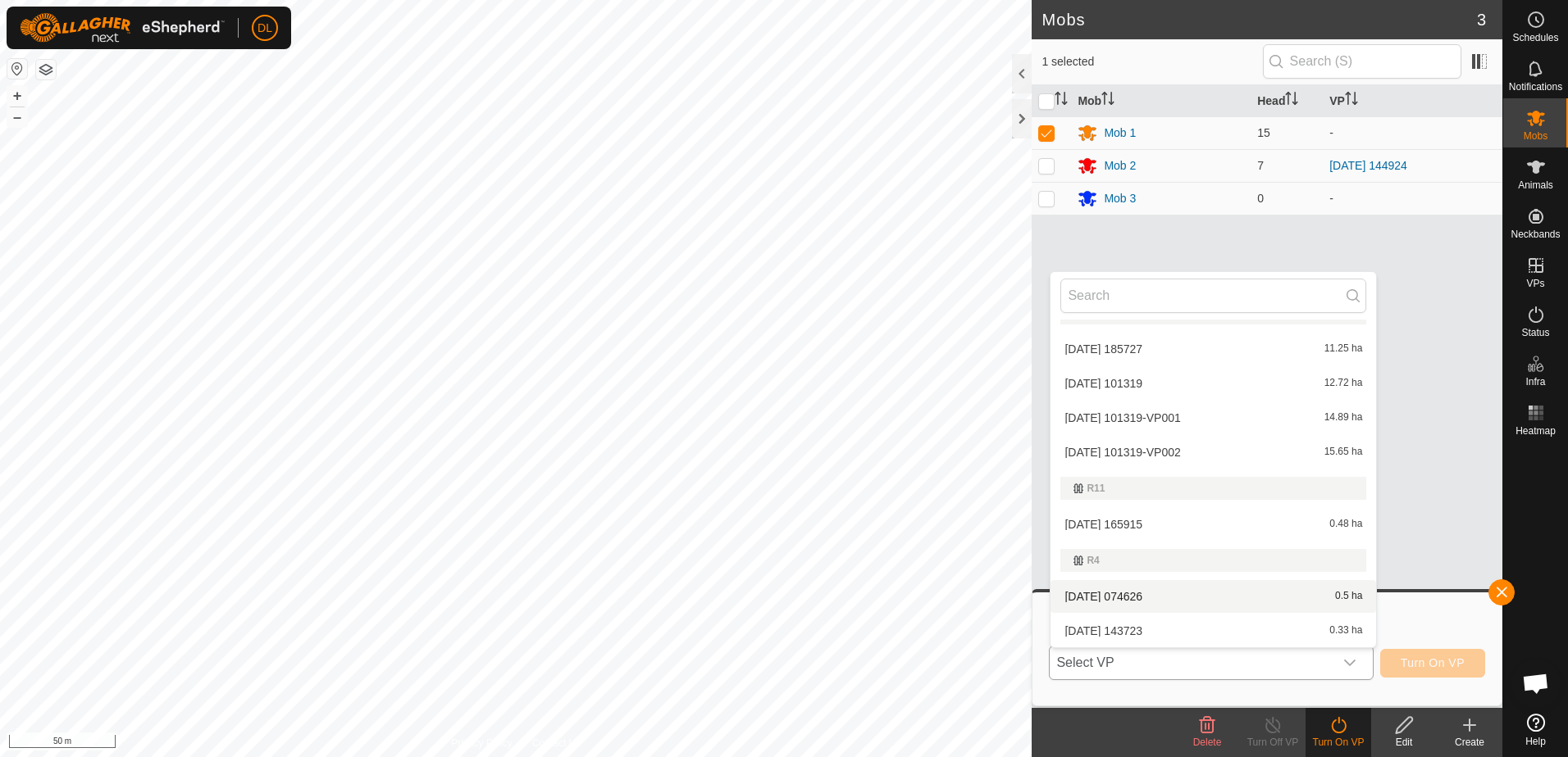
click at [1132, 592] on li "2025-06-03 074626 0.5 ha" at bounding box center [1213, 597] width 326 height 33
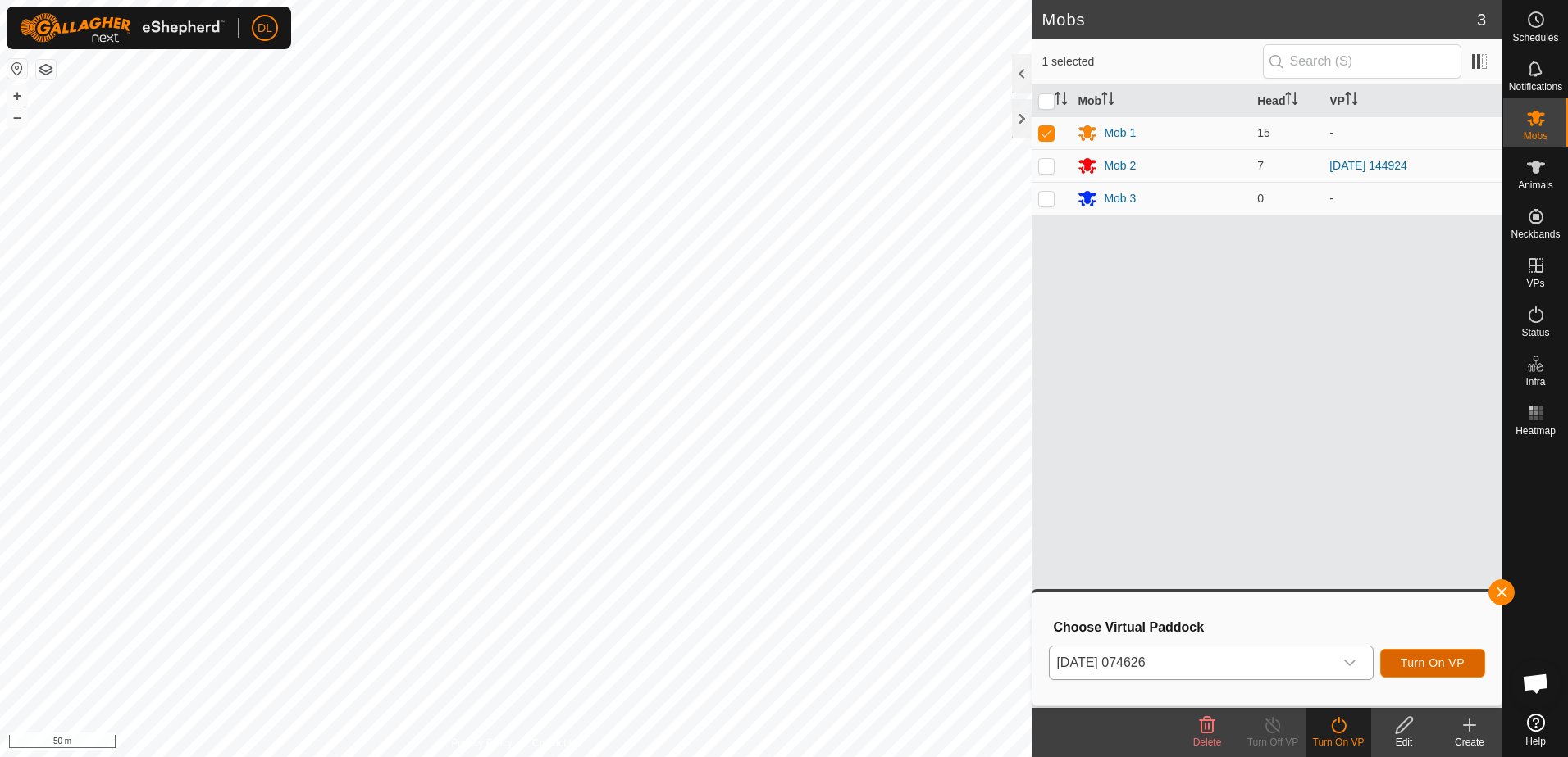
click at [1432, 665] on span "Turn On VP" at bounding box center [1432, 663] width 64 height 14
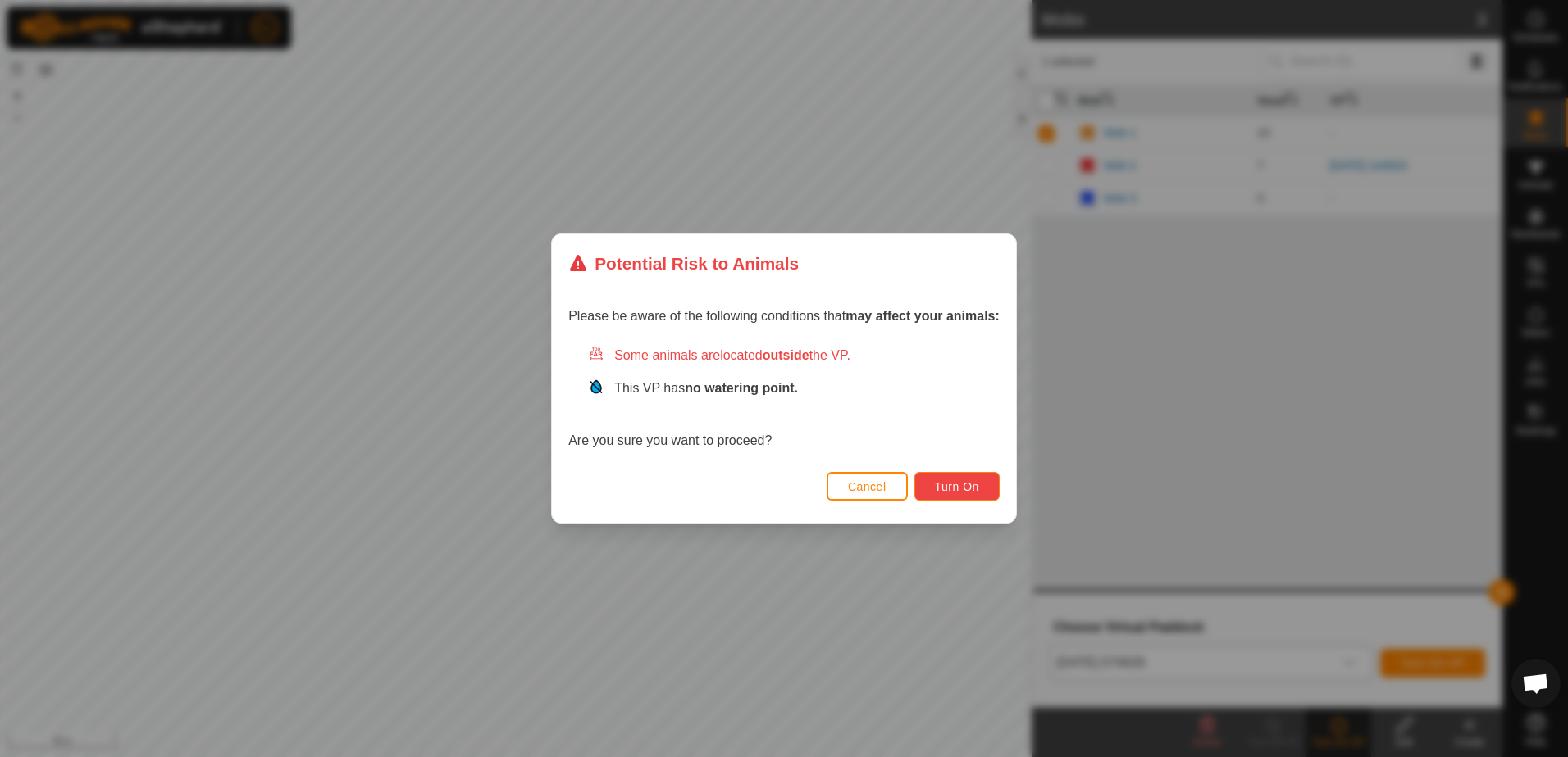
click at [951, 487] on span "Turn On" at bounding box center [957, 488] width 45 height 14
